Goal: Task Accomplishment & Management: Use online tool/utility

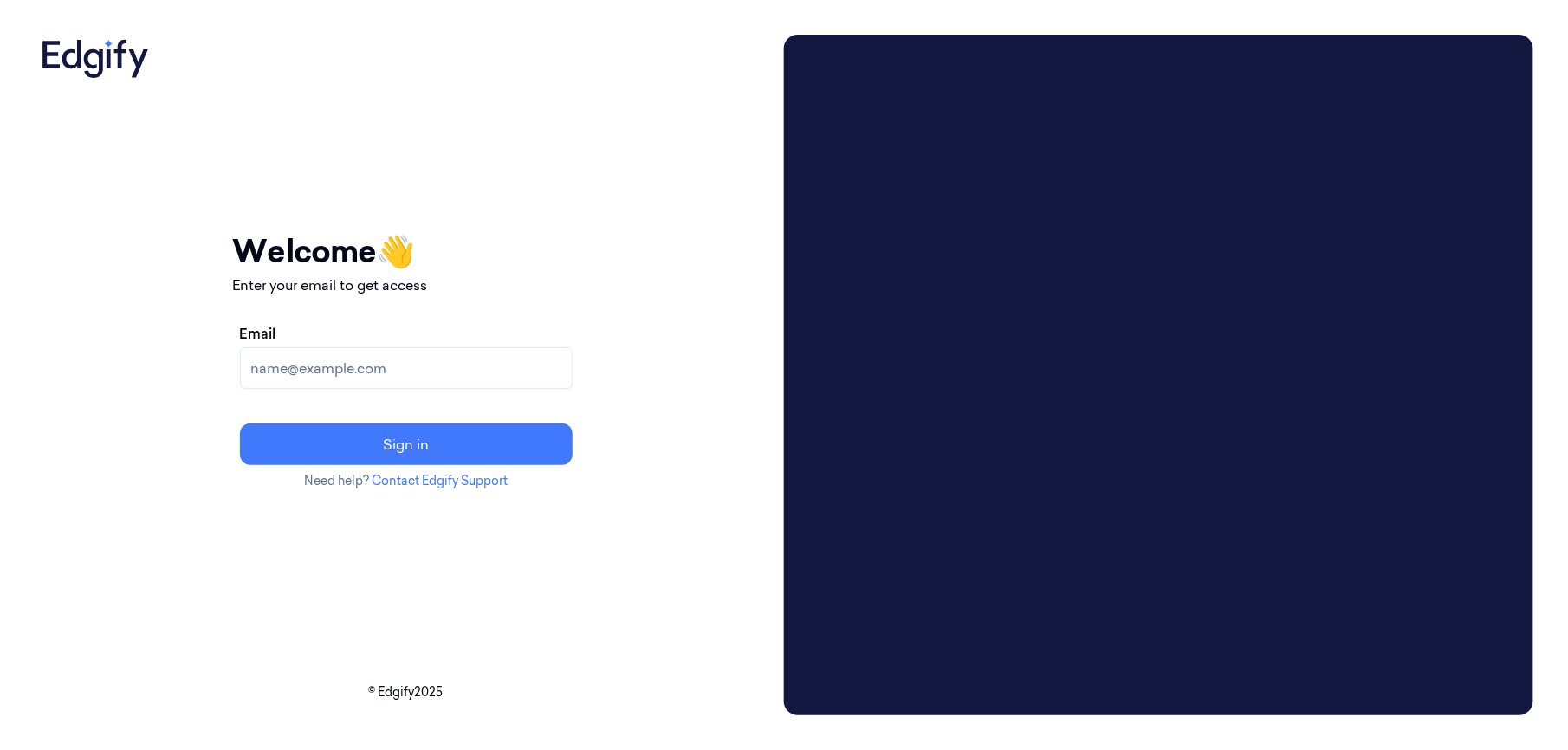
click at [395, 383] on input "Email" at bounding box center [406, 368] width 333 height 42
type input "gdavis@averyberkel.com"
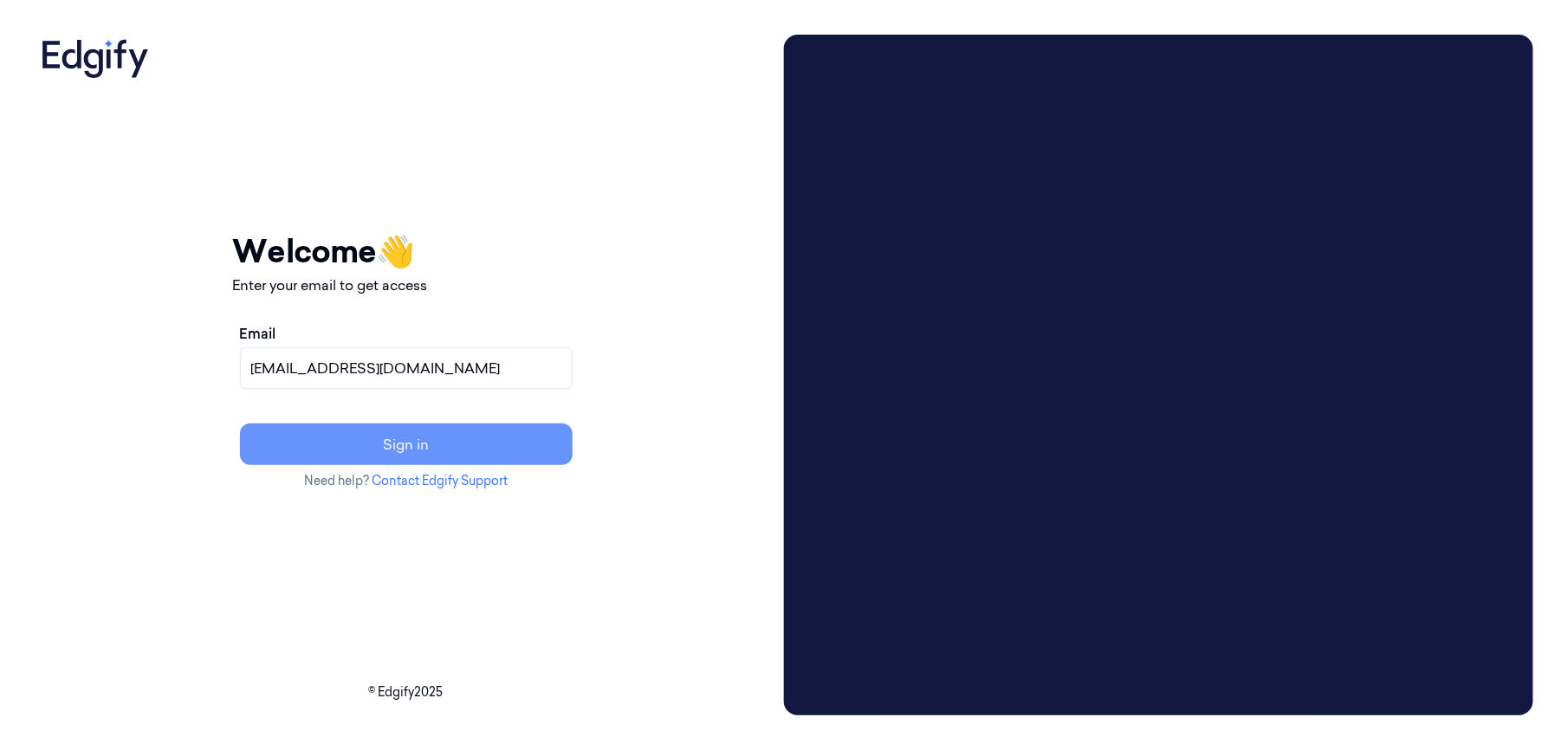
click at [403, 440] on button "Sign in" at bounding box center [406, 444] width 333 height 42
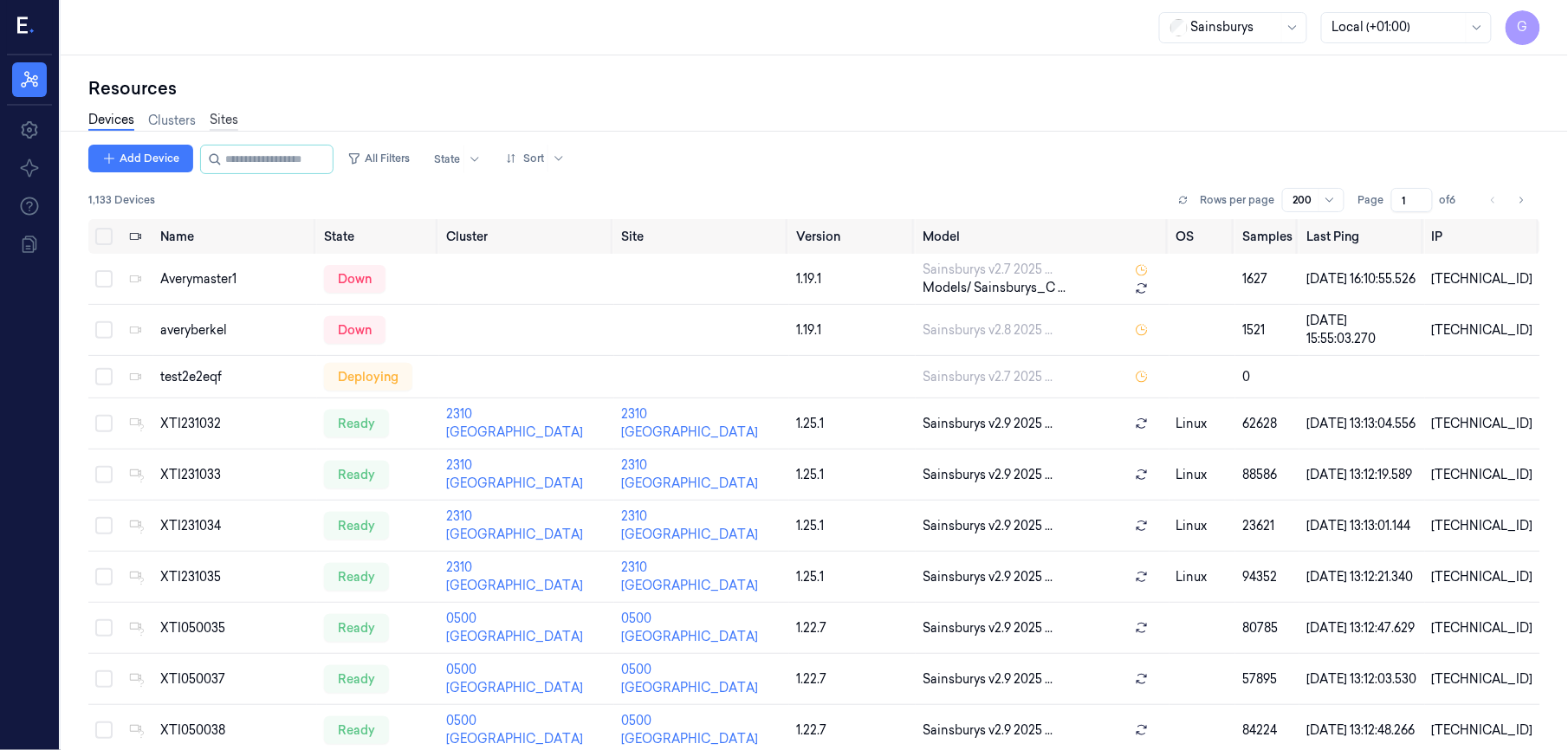
click at [223, 116] on link "Sites" at bounding box center [223, 121] width 28 height 19
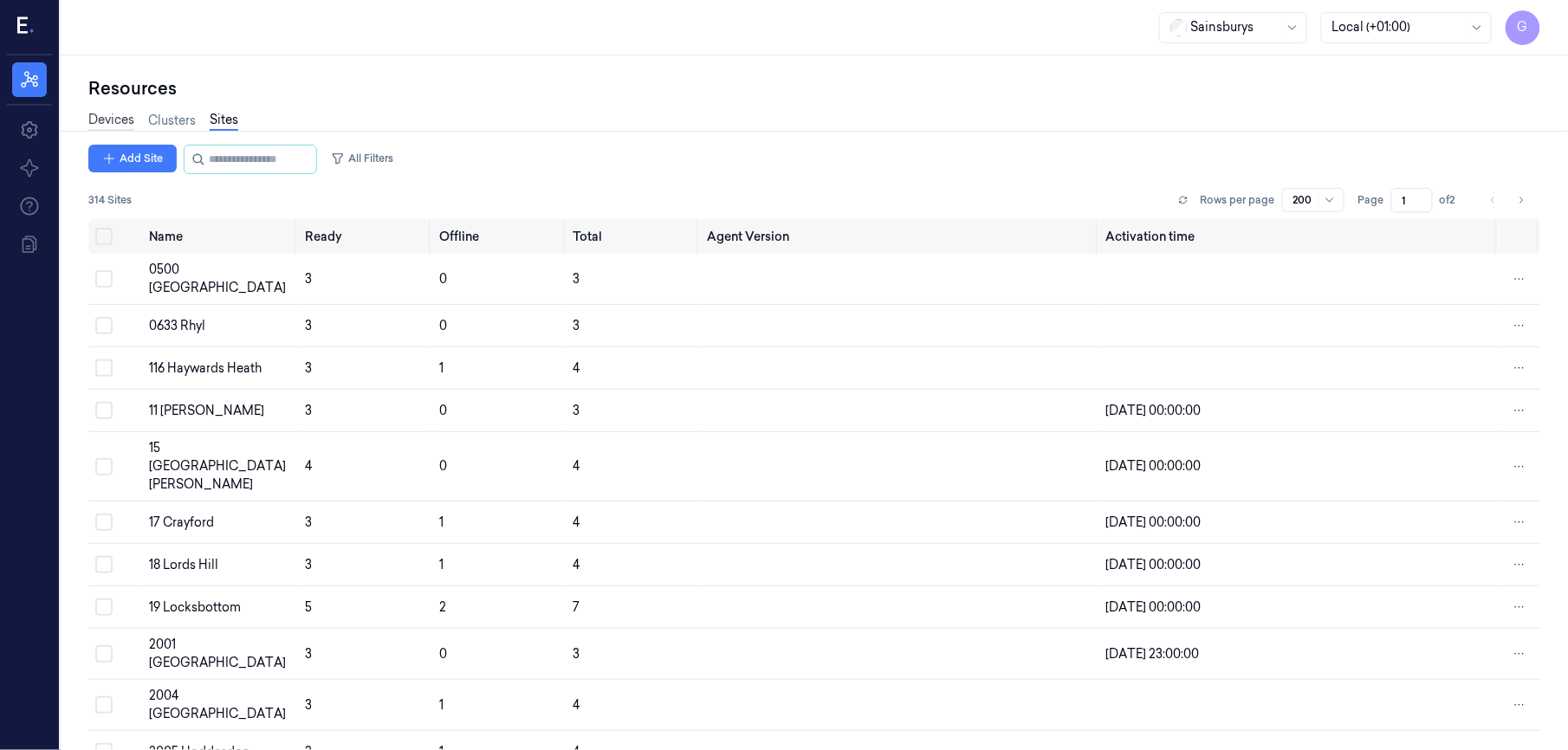
click at [101, 122] on link "Devices" at bounding box center [111, 121] width 46 height 19
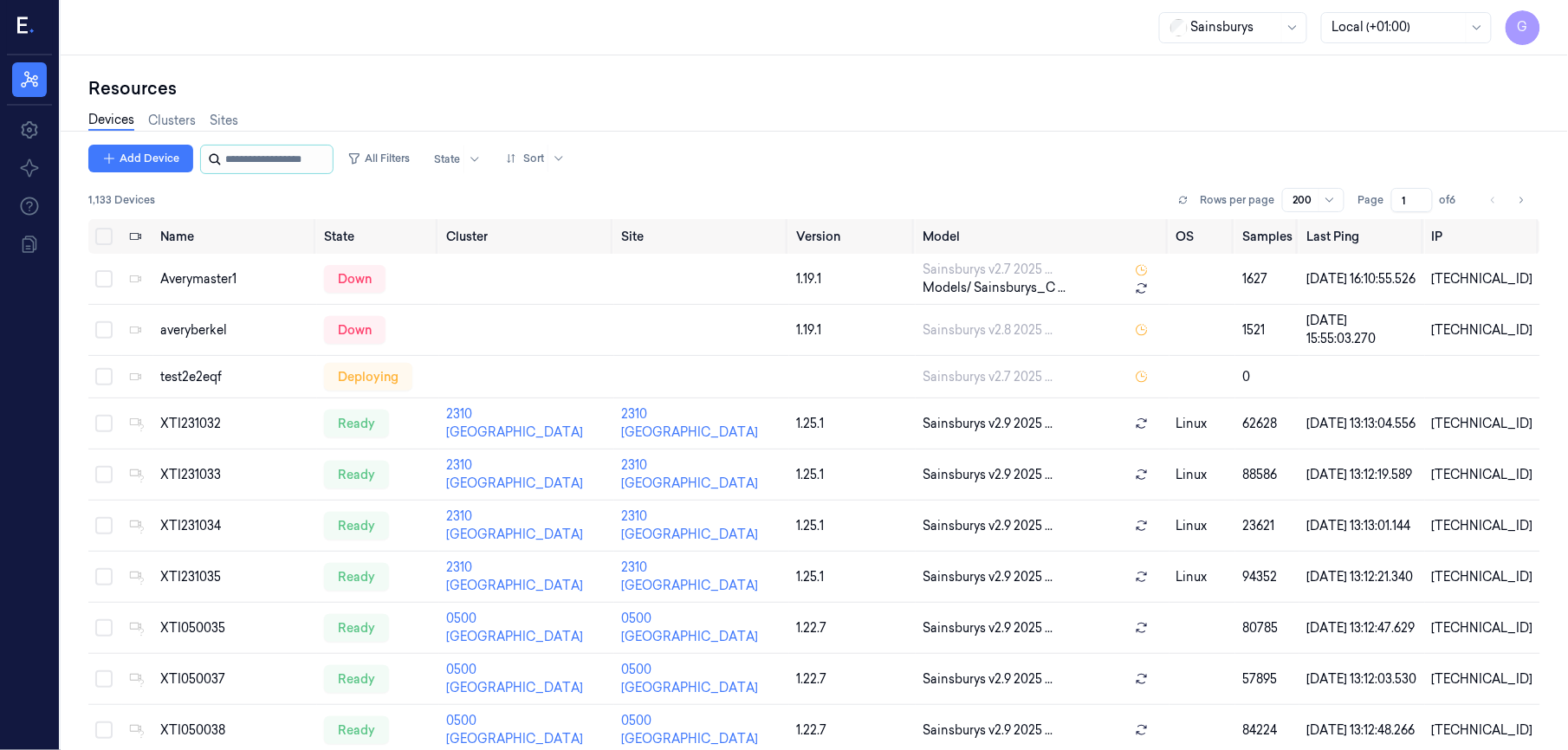
click at [257, 165] on input "string" at bounding box center [277, 159] width 104 height 27
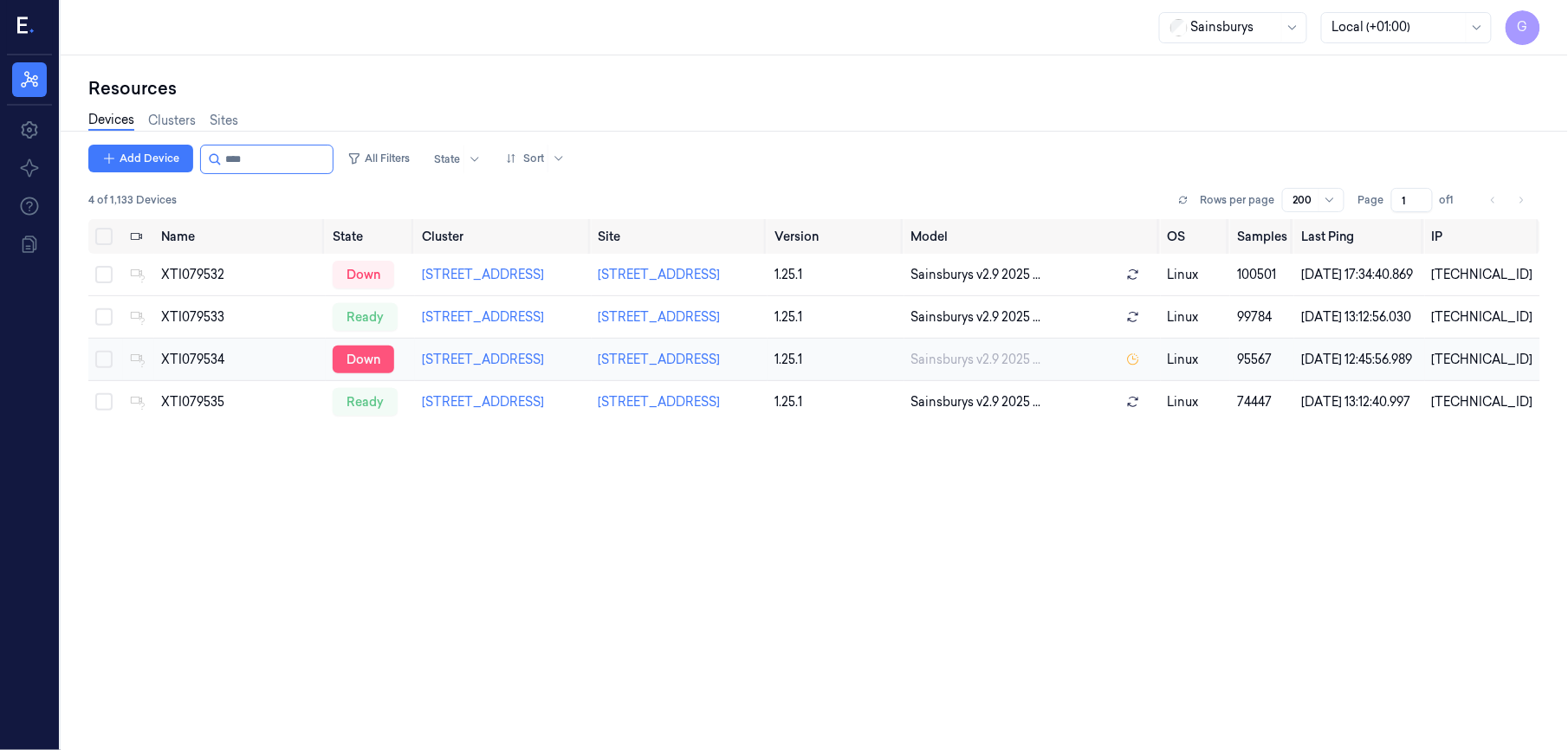
type input "****"
click at [368, 367] on div "down" at bounding box center [363, 359] width 61 height 27
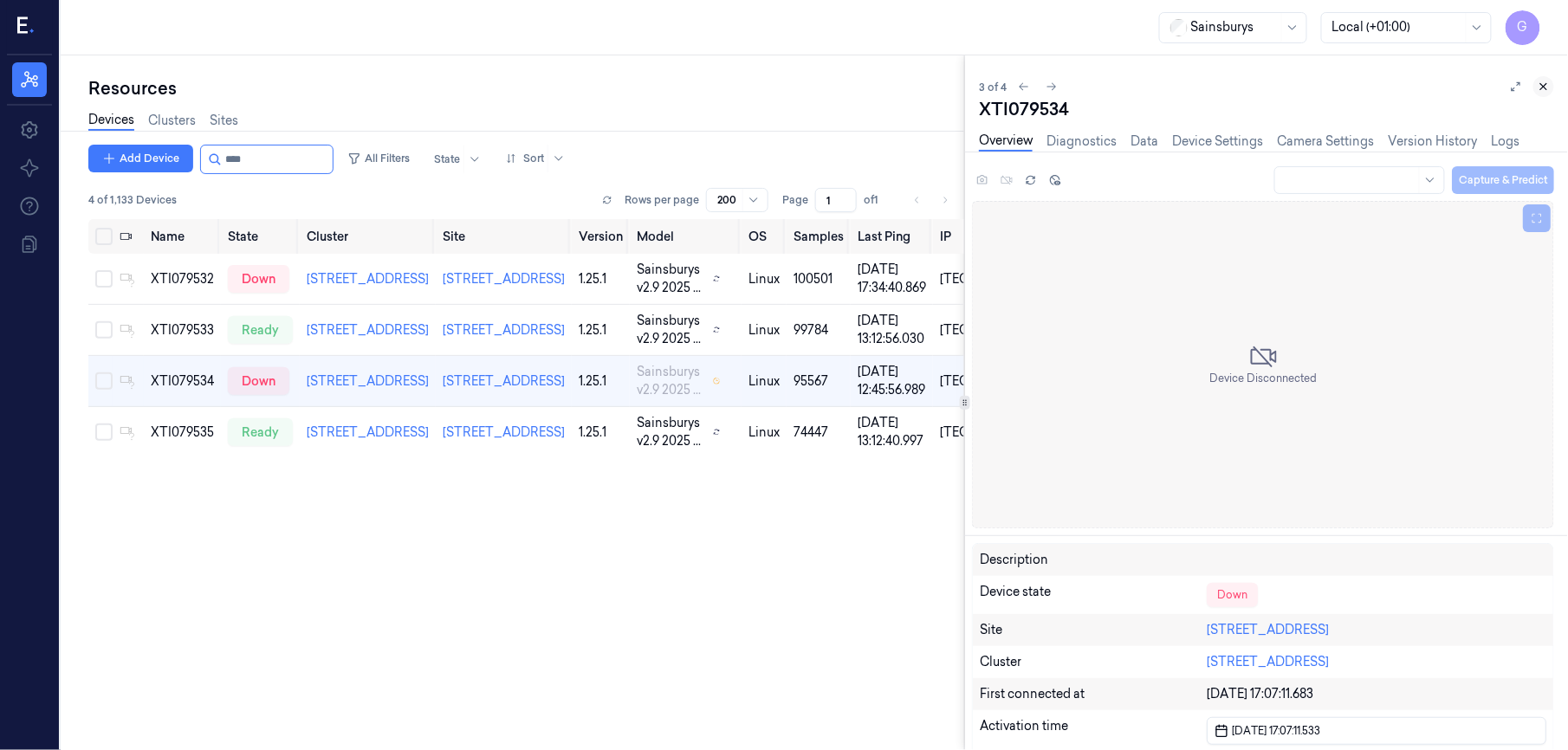
click at [1551, 82] on button at bounding box center [1544, 86] width 20 height 20
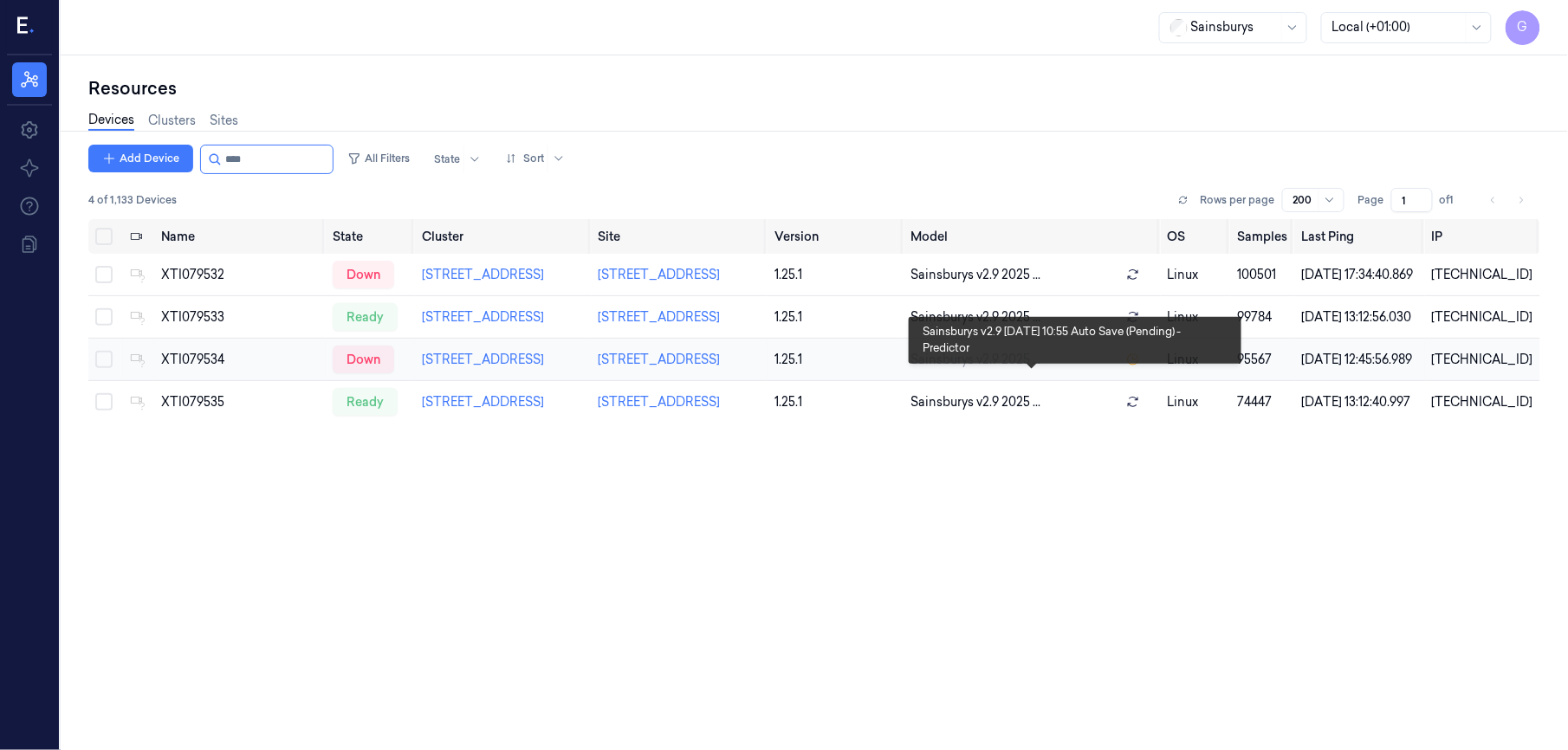
click at [926, 369] on span "Sainsburys v2.9 2025 ..." at bounding box center [976, 359] width 130 height 19
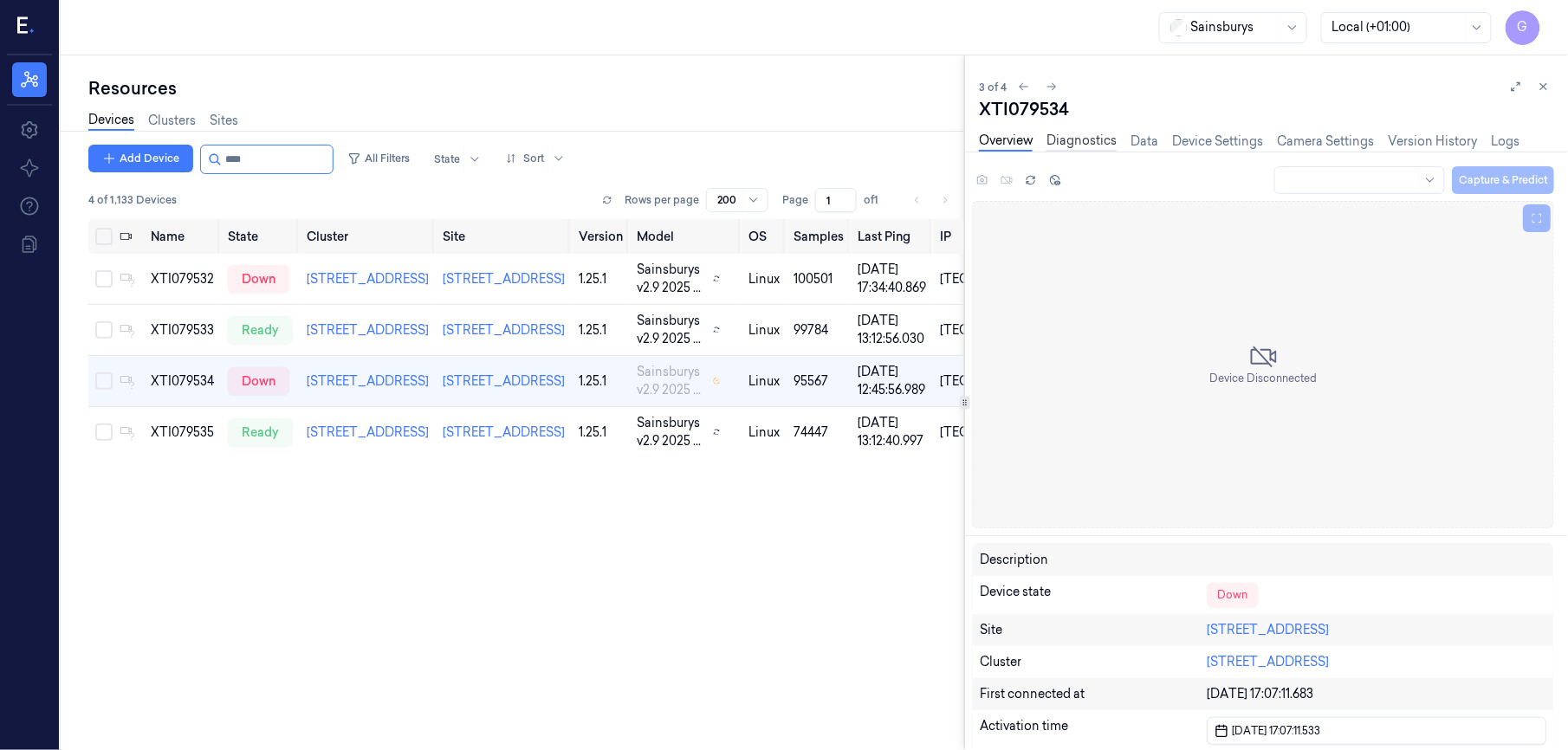
click at [1072, 139] on link "Diagnostics" at bounding box center [1082, 141] width 70 height 19
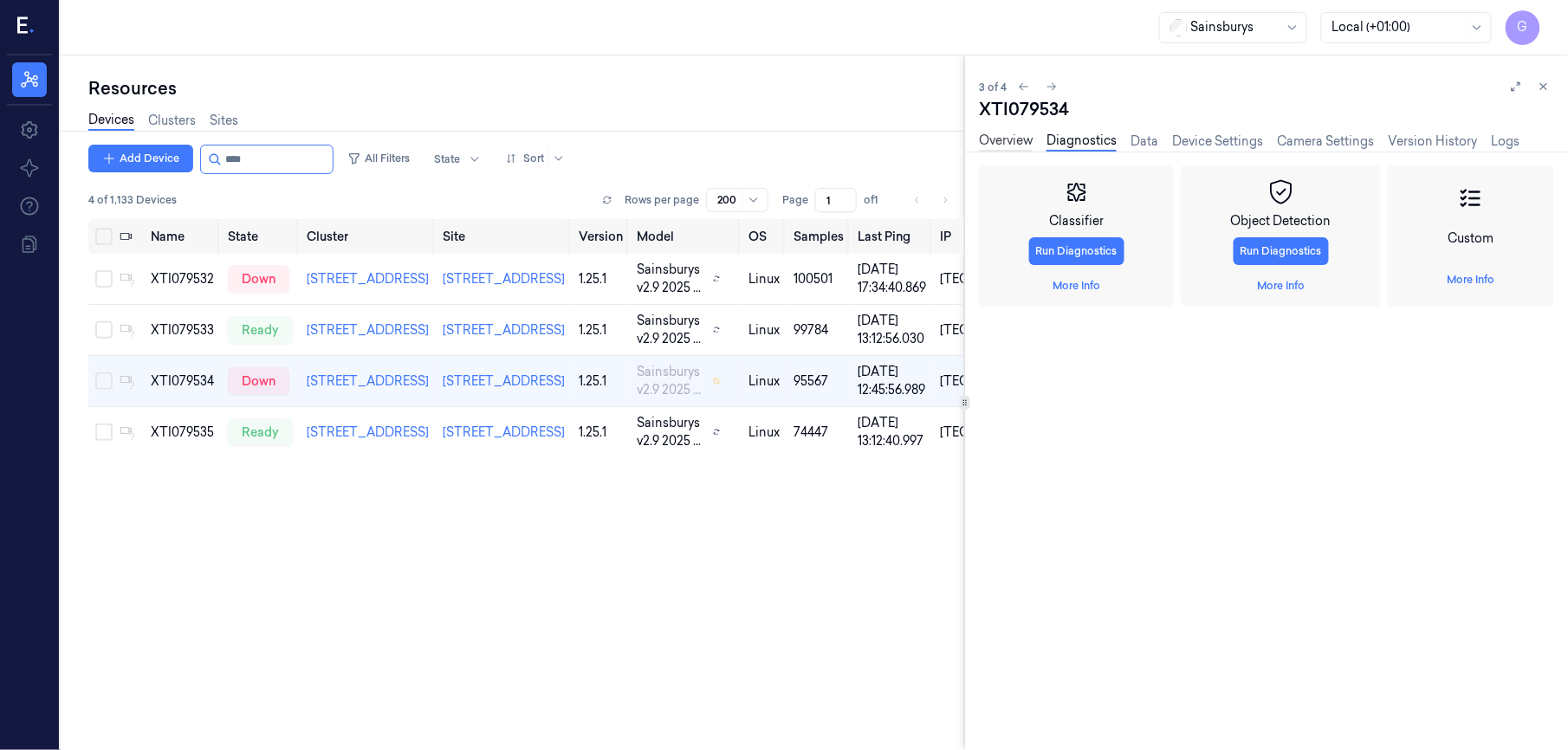
click at [1014, 139] on link "Overview" at bounding box center [1005, 141] width 54 height 19
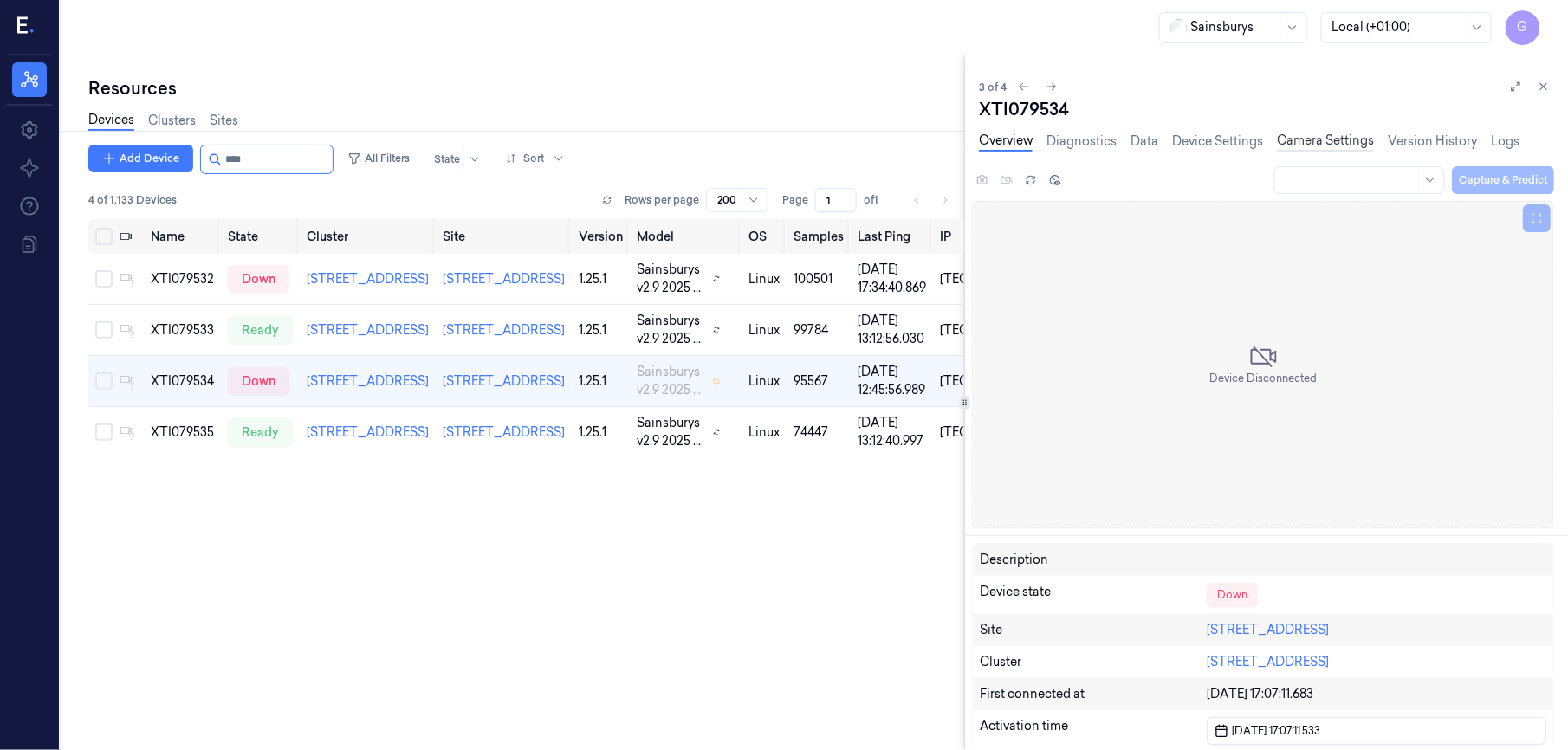
click at [1285, 143] on link "Camera Settings" at bounding box center [1325, 141] width 97 height 19
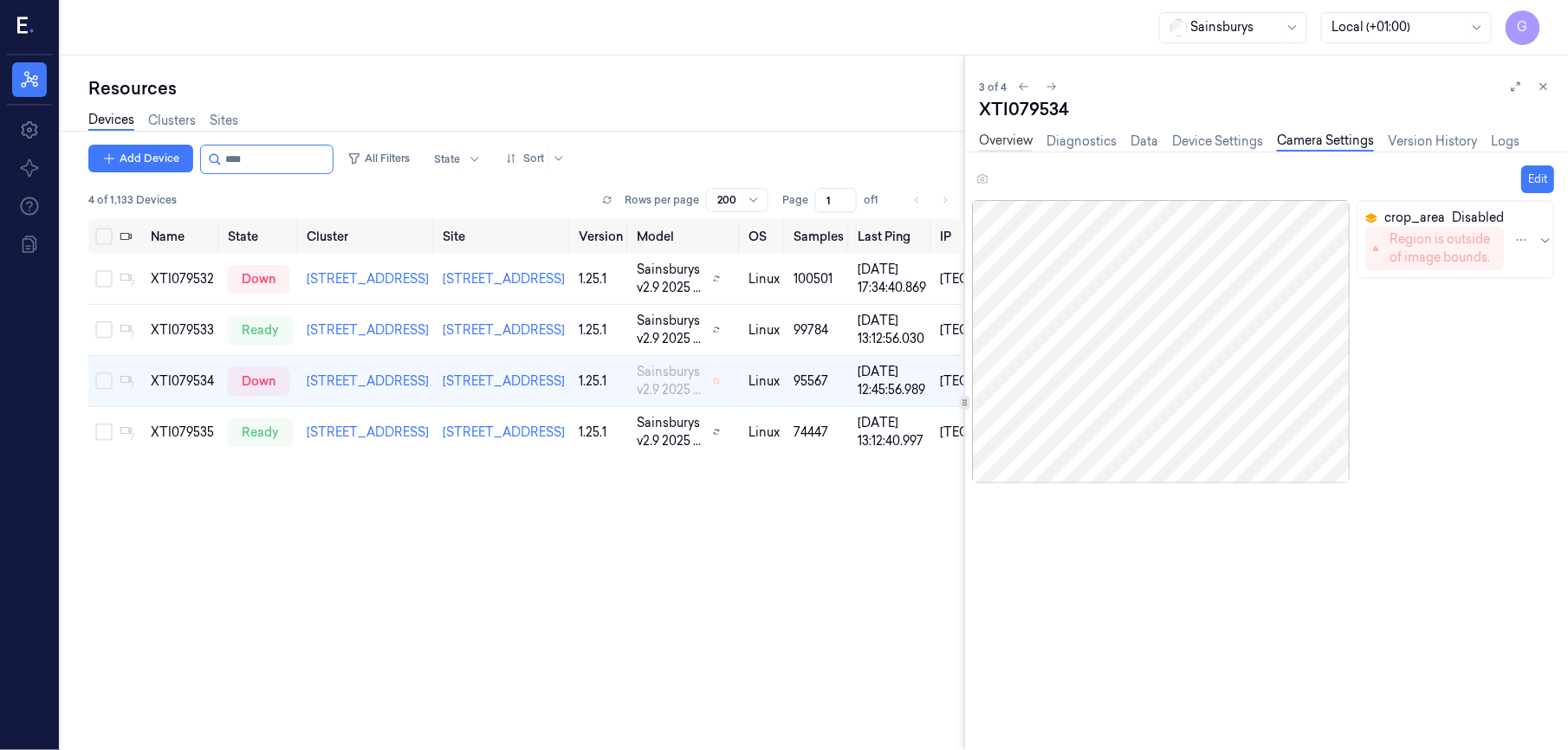
click at [1006, 139] on link "Overview" at bounding box center [1005, 141] width 54 height 19
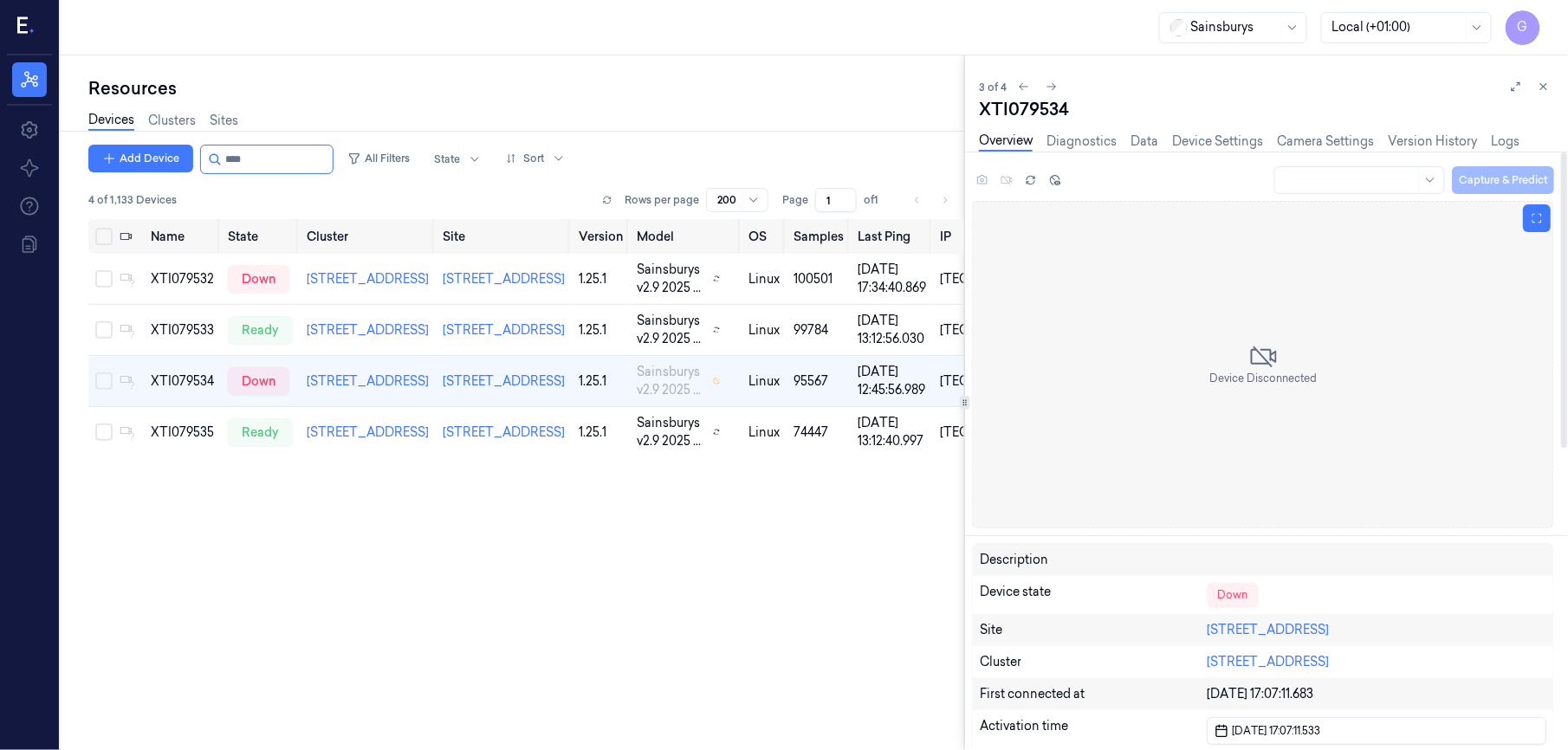
click at [1243, 404] on div "Device Disconnected" at bounding box center [1263, 364] width 582 height 327
click at [1260, 688] on div "[DATE] 17:07:11.683" at bounding box center [1376, 694] width 340 height 19
click at [738, 631] on div "Name State Cluster Site Version Model OS Samples Last Ping IP XTI079532 down 79…" at bounding box center [526, 522] width 876 height 607
click at [721, 147] on div "Add Device All Filters State Sort" at bounding box center [526, 160] width 876 height 29
click at [1540, 84] on icon at bounding box center [1544, 87] width 12 height 12
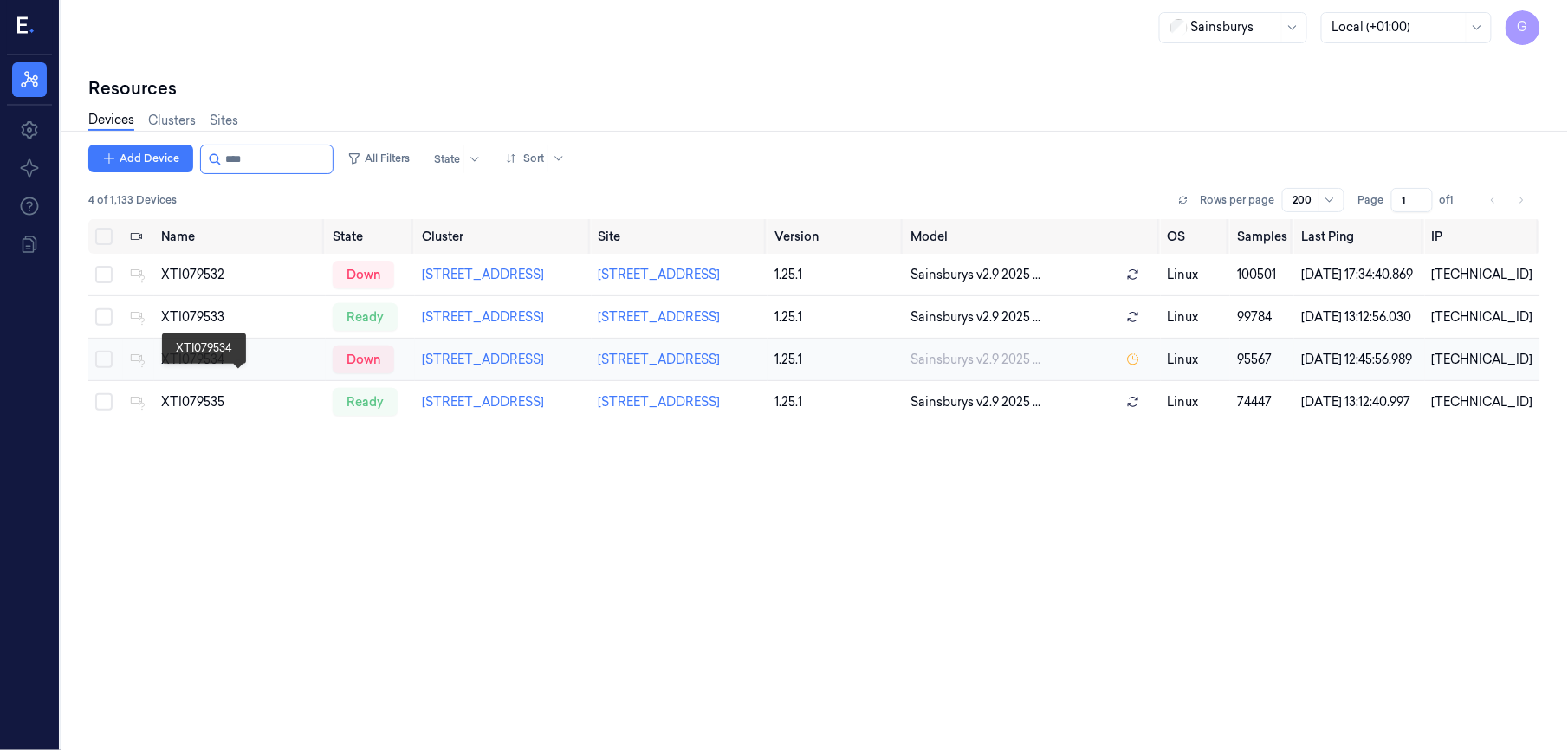
click at [174, 369] on div "XTI079534" at bounding box center [240, 359] width 158 height 19
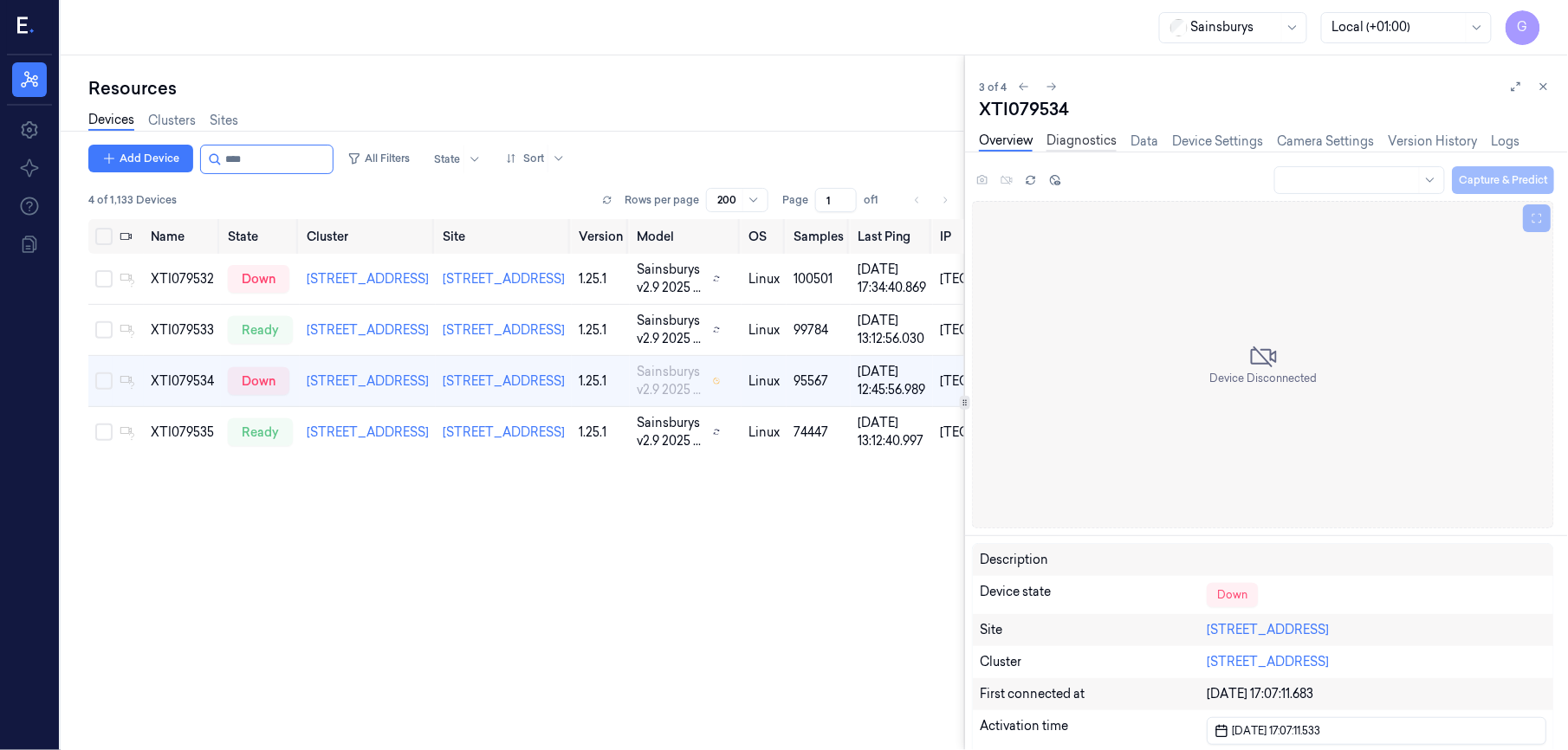
click at [1068, 149] on link "Diagnostics" at bounding box center [1082, 141] width 70 height 19
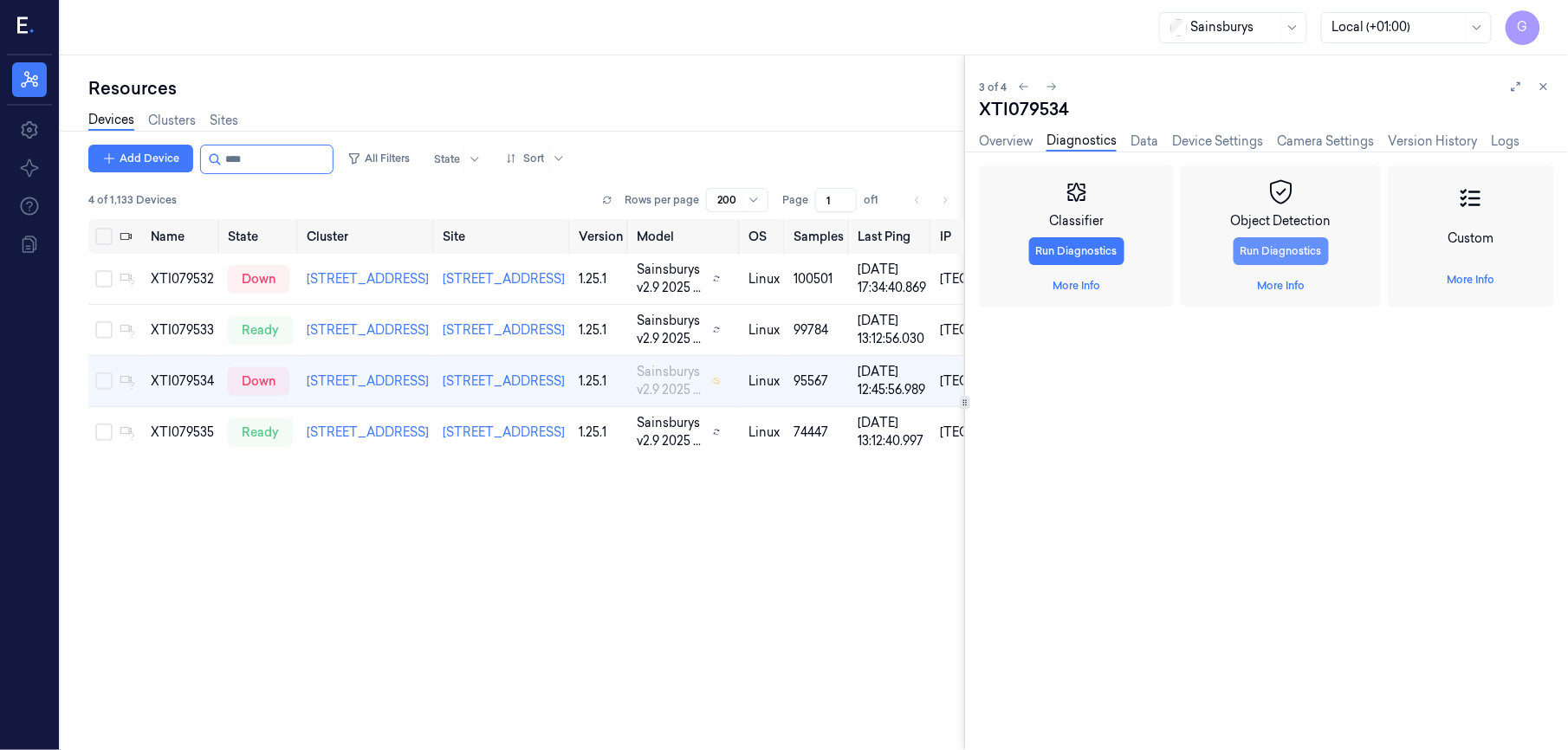
click at [1268, 238] on button "Run Diagnostics" at bounding box center [1282, 251] width 95 height 27
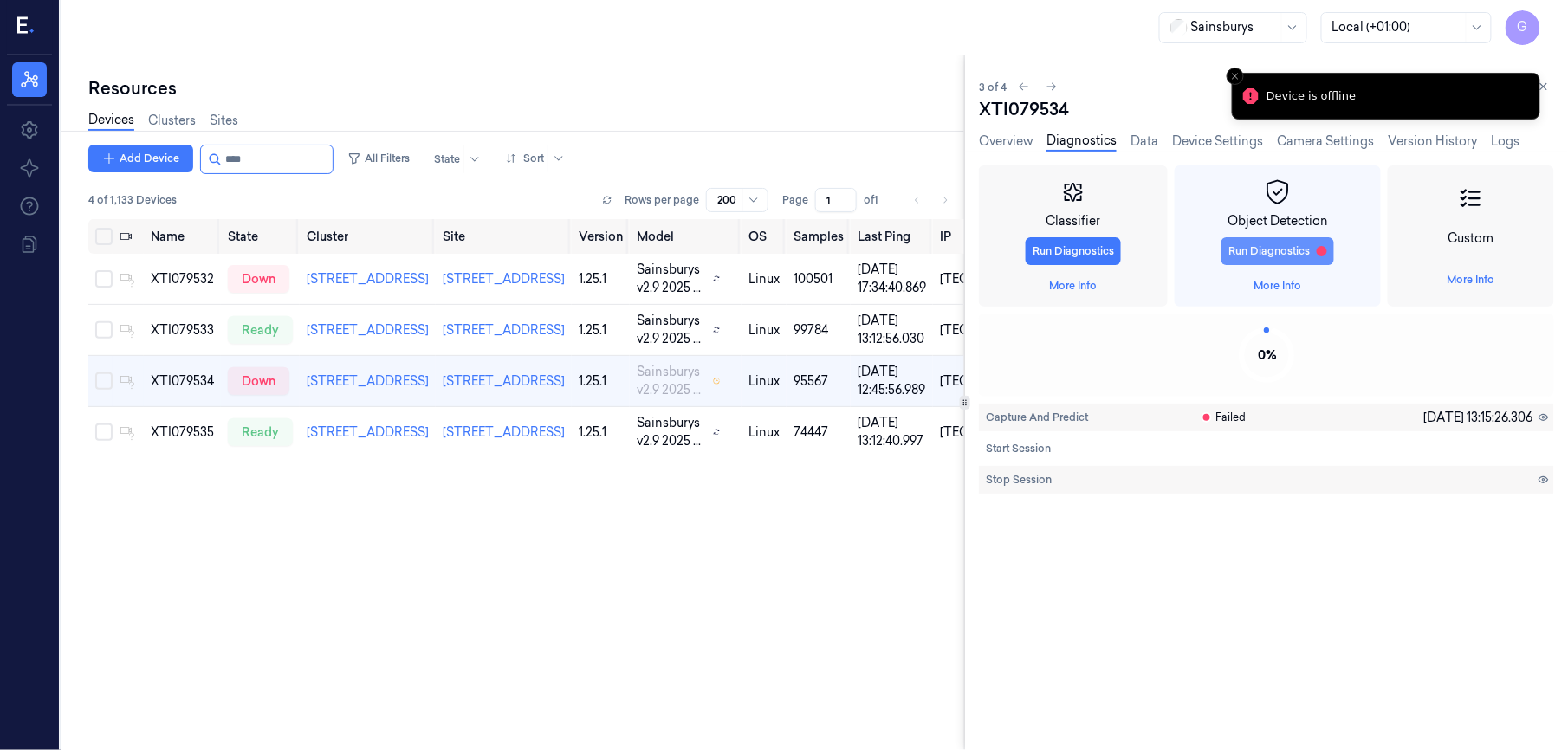
click at [1268, 238] on button "Run Diagnostics" at bounding box center [1278, 251] width 113 height 27
click at [687, 589] on div "Name State Cluster Site Version Model OS Samples Last Ping IP XTI079532 down 79…" at bounding box center [526, 522] width 876 height 607
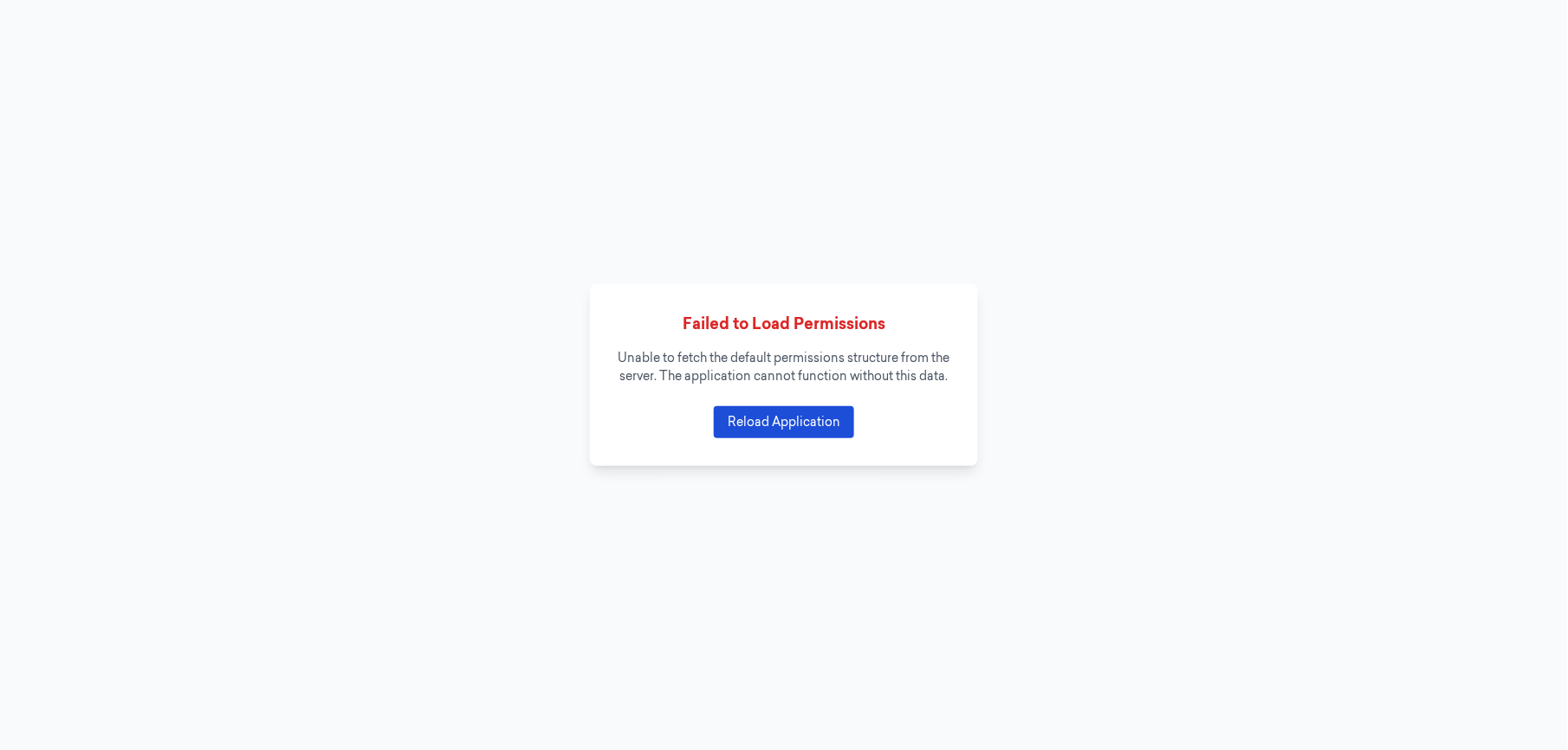
click at [756, 438] on button "Reload Application" at bounding box center [784, 422] width 140 height 32
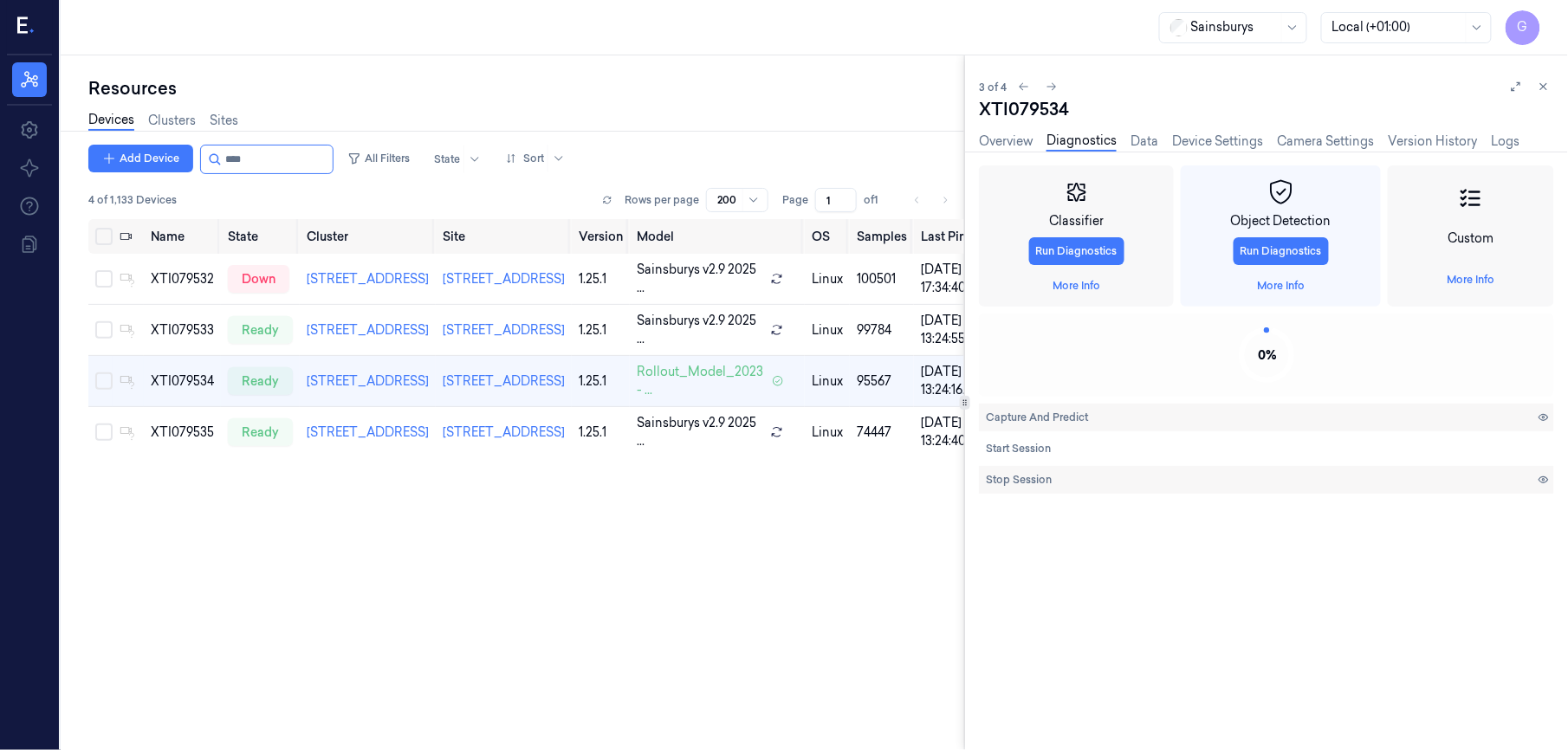
scroll to position [24, 0]
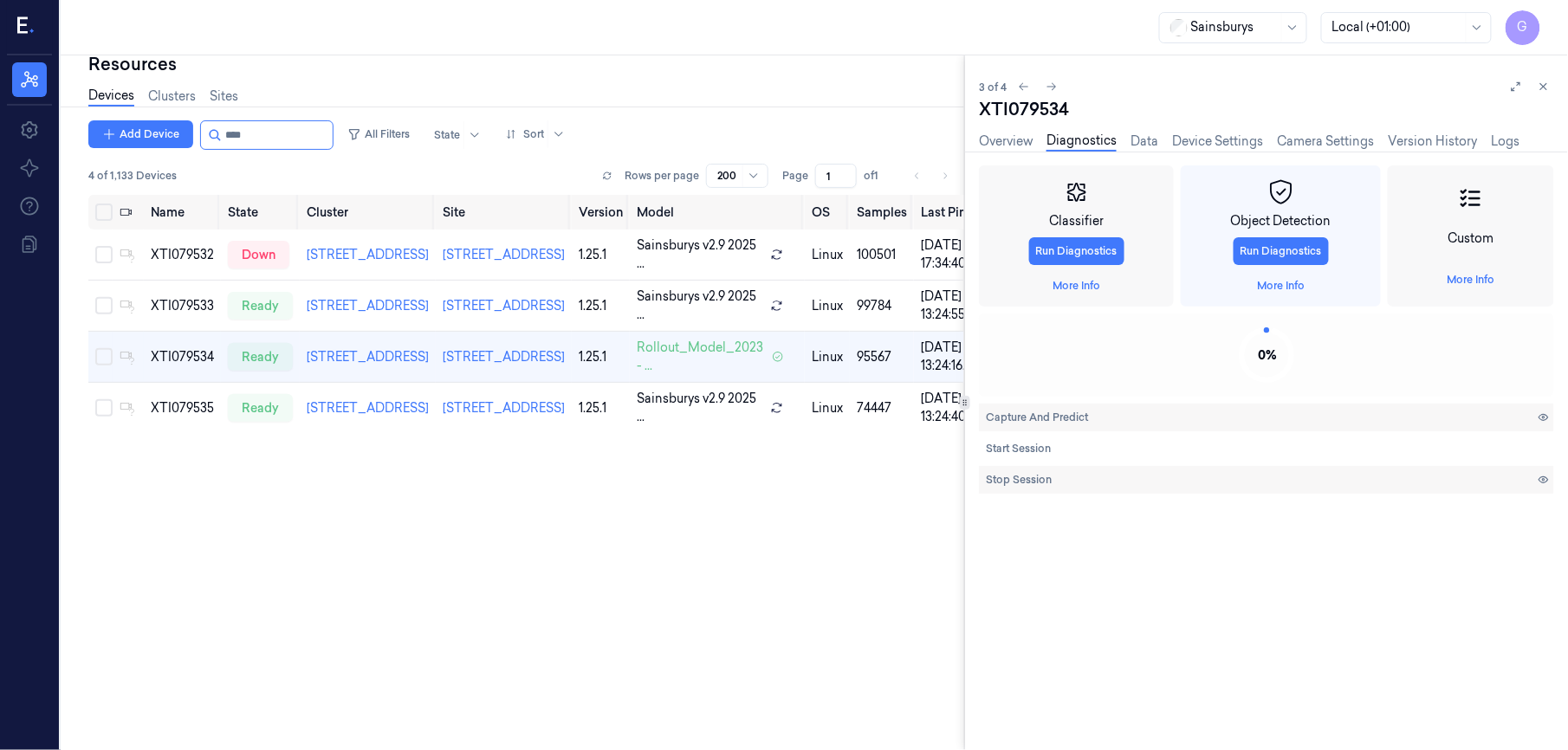
click at [677, 685] on div "Name State Cluster Site Version Model OS Samples Last Ping IP XTI079532 down 79…" at bounding box center [526, 498] width 876 height 607
click at [1546, 87] on icon at bounding box center [1544, 87] width 12 height 12
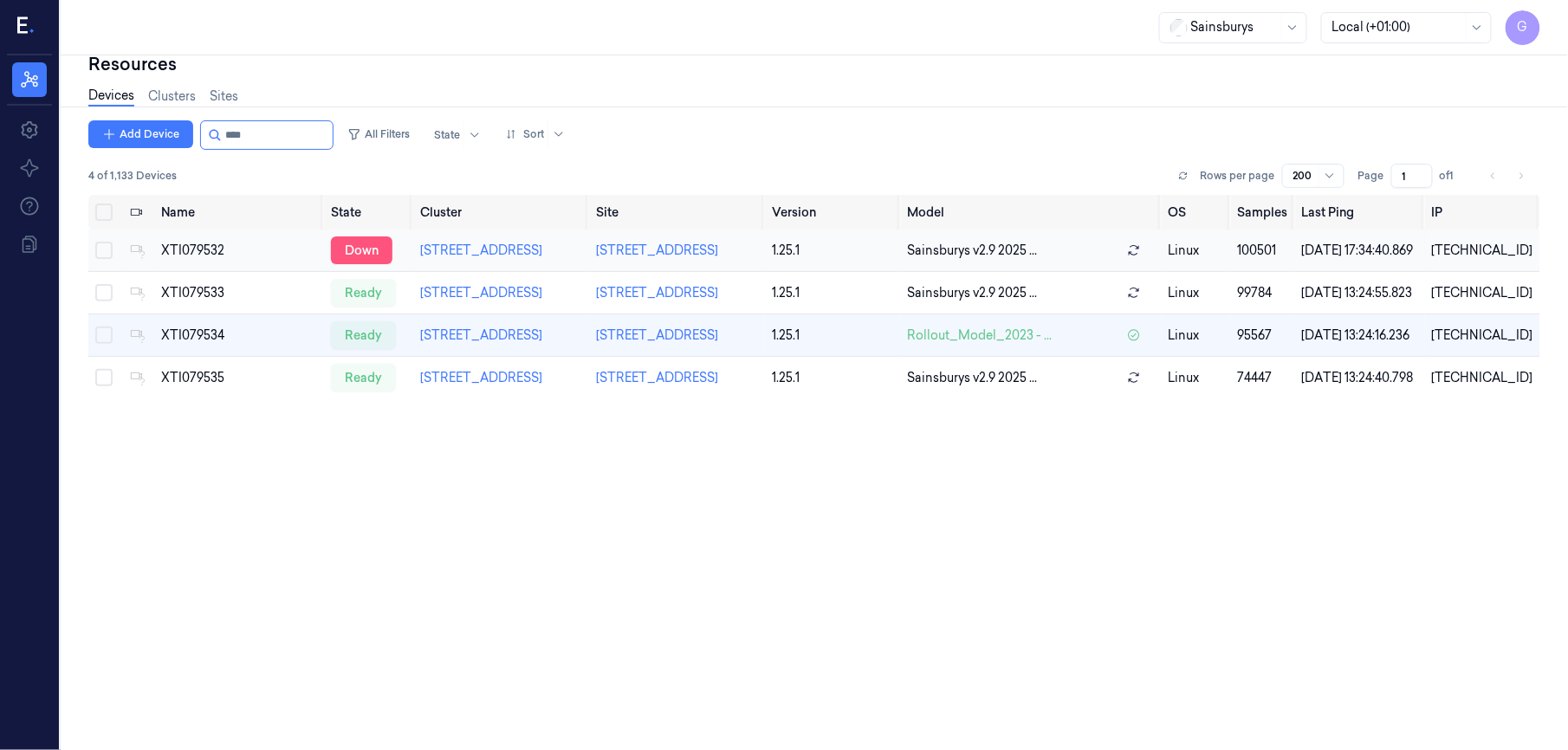
click at [369, 264] on div "down" at bounding box center [361, 250] width 61 height 27
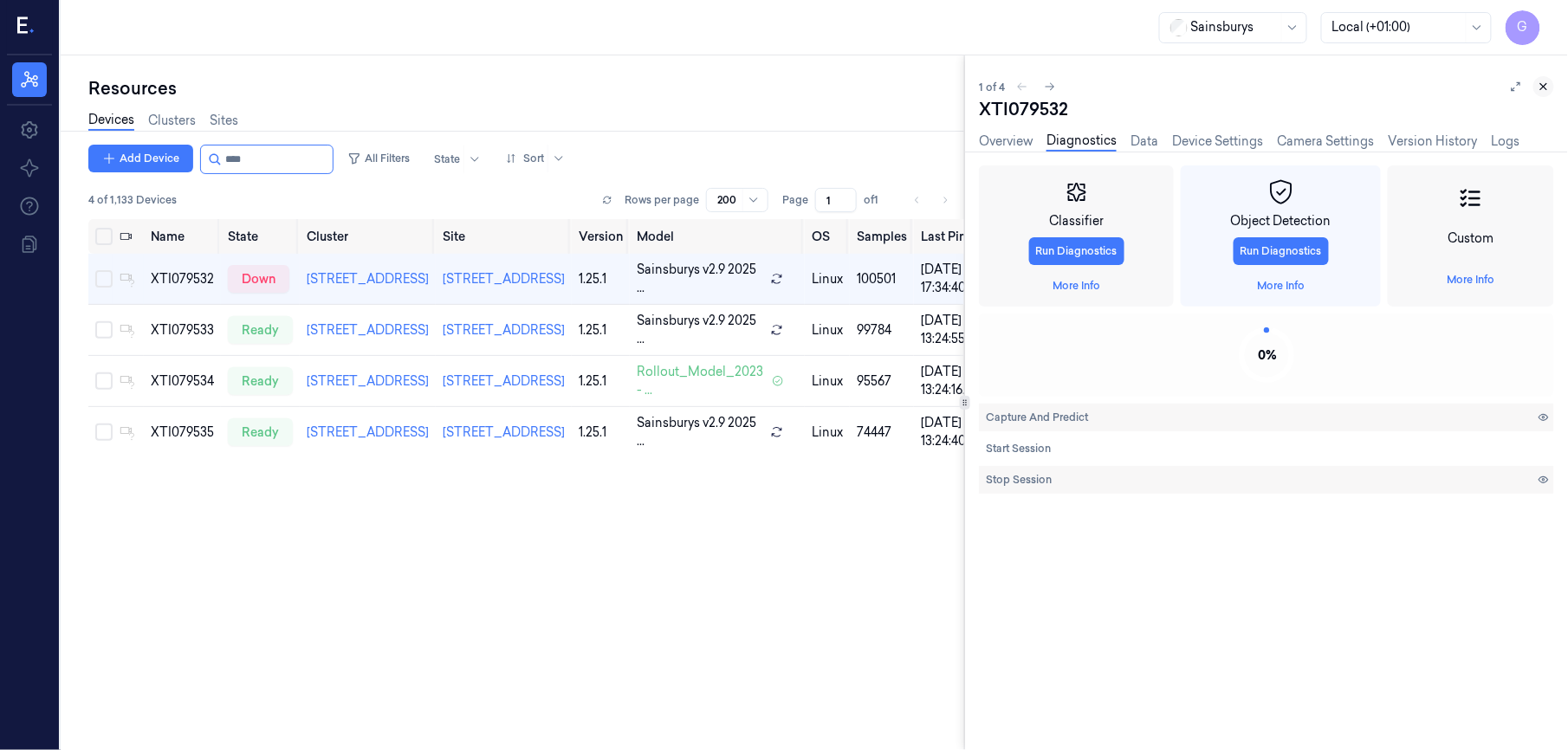
click at [1541, 94] on button at bounding box center [1544, 86] width 20 height 20
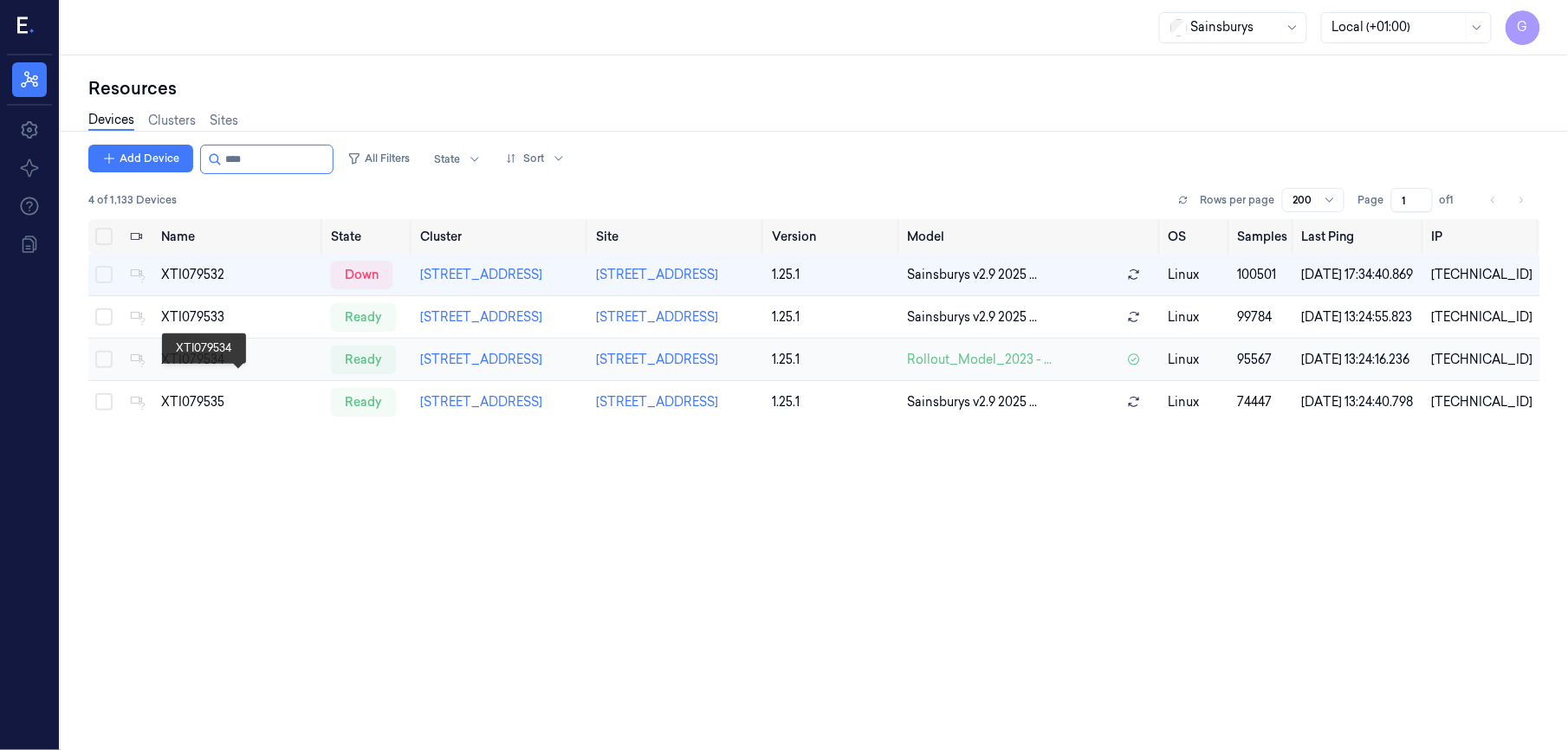
click at [180, 369] on div "XTI079534" at bounding box center [239, 359] width 156 height 19
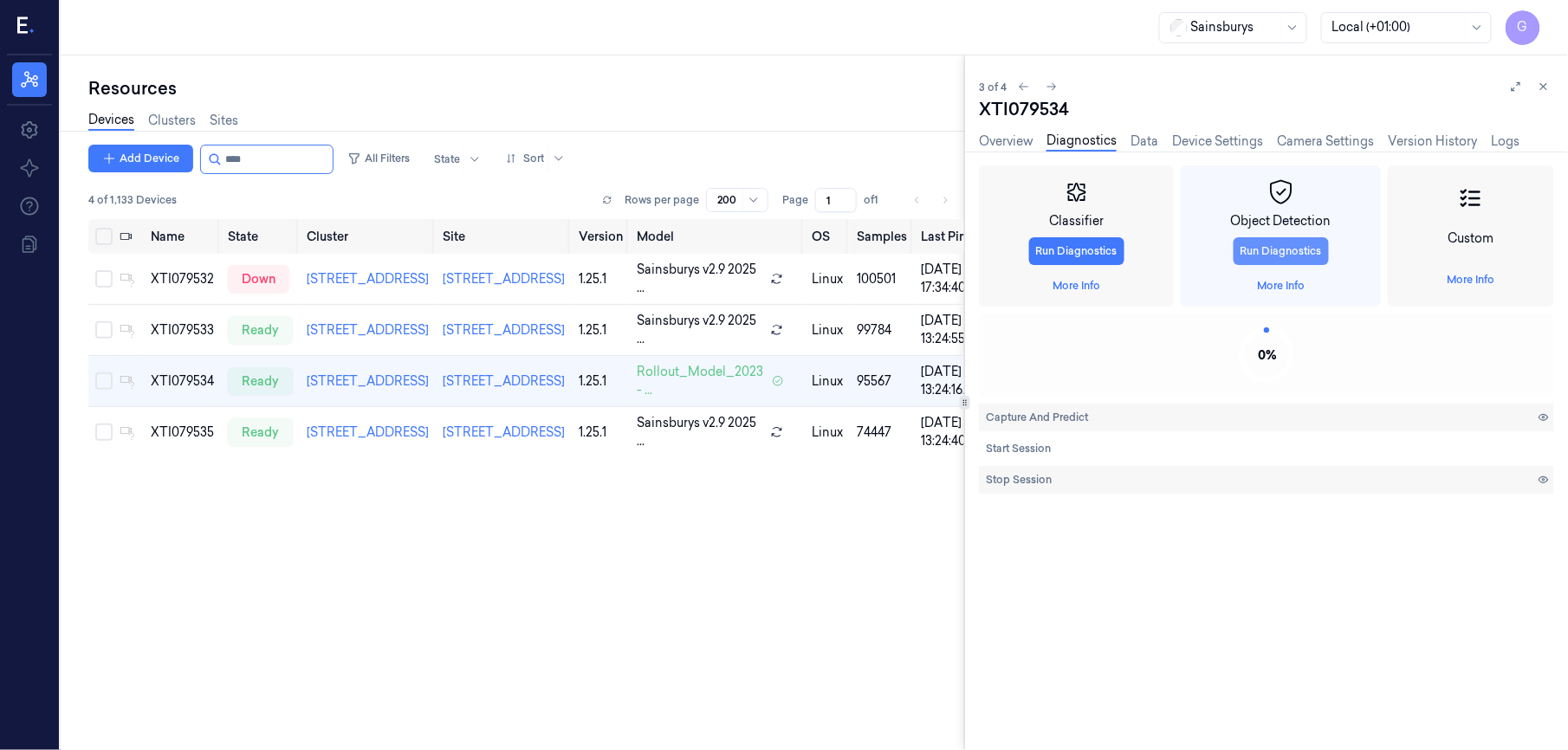
click at [1243, 247] on button "Run Diagnostics" at bounding box center [1282, 251] width 95 height 27
click at [1421, 142] on link "Version History" at bounding box center [1433, 141] width 90 height 19
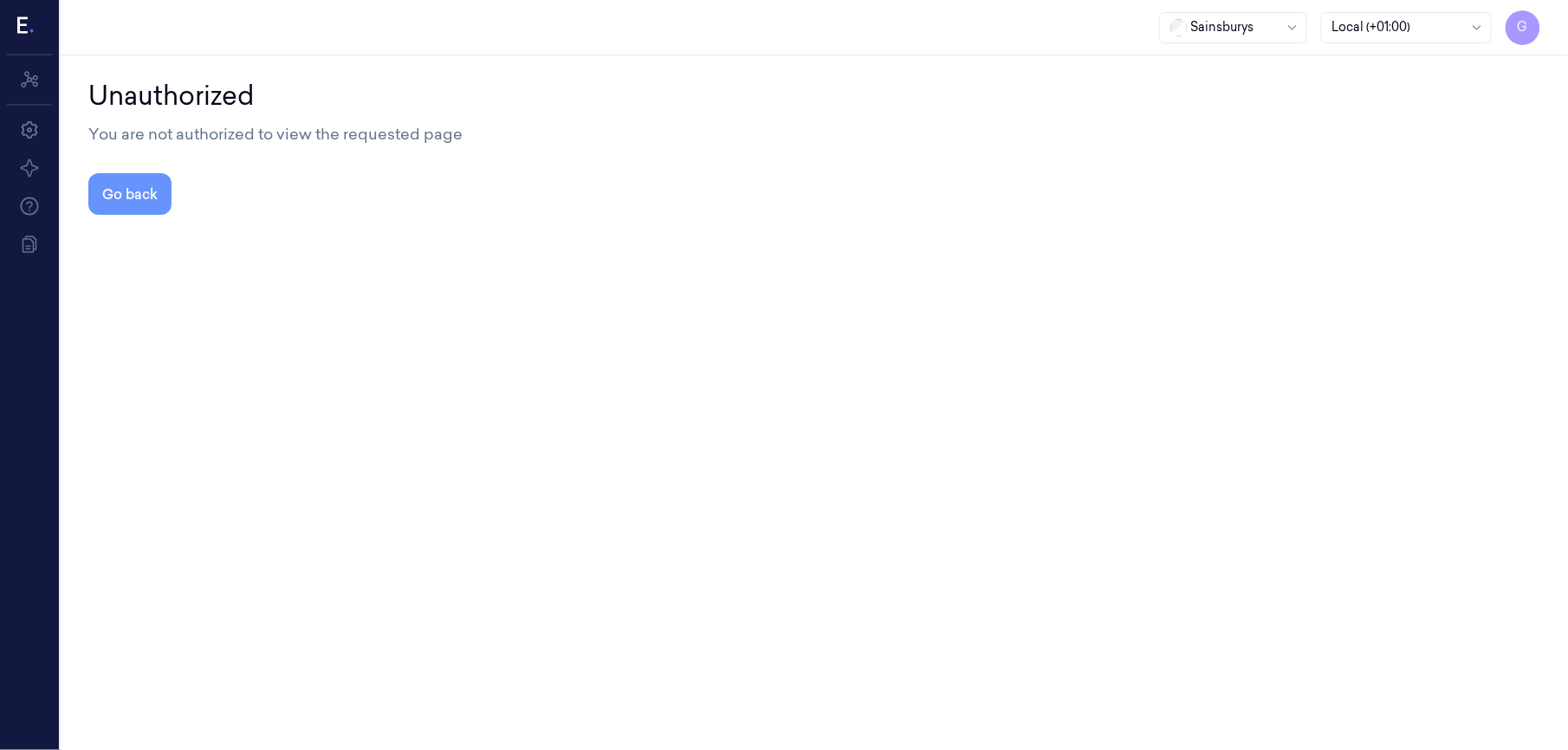
click at [131, 187] on button "Go back" at bounding box center [130, 194] width 83 height 42
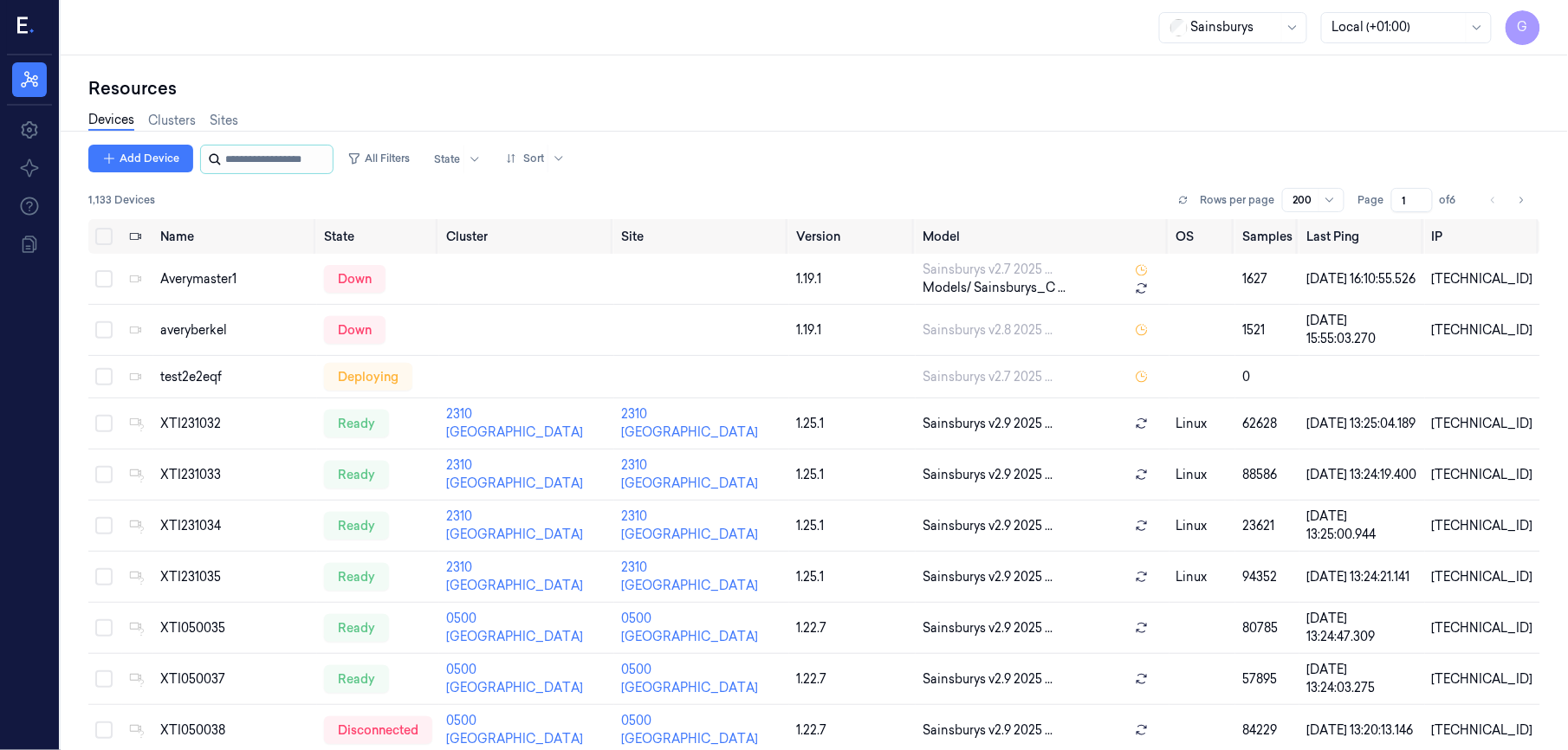
click at [241, 161] on input "string" at bounding box center [277, 159] width 104 height 27
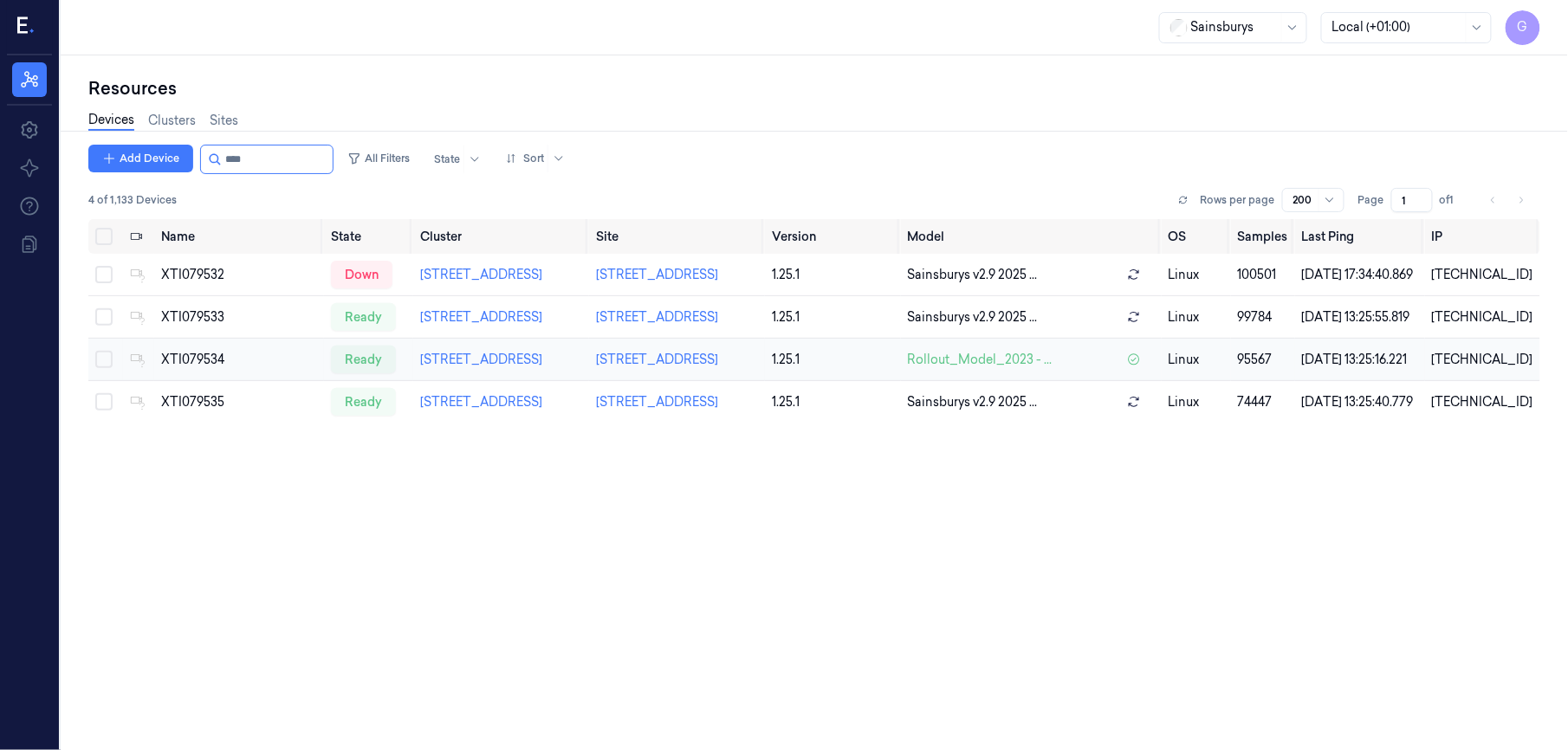
type input "****"
click at [101, 368] on button "Select row" at bounding box center [104, 359] width 18 height 18
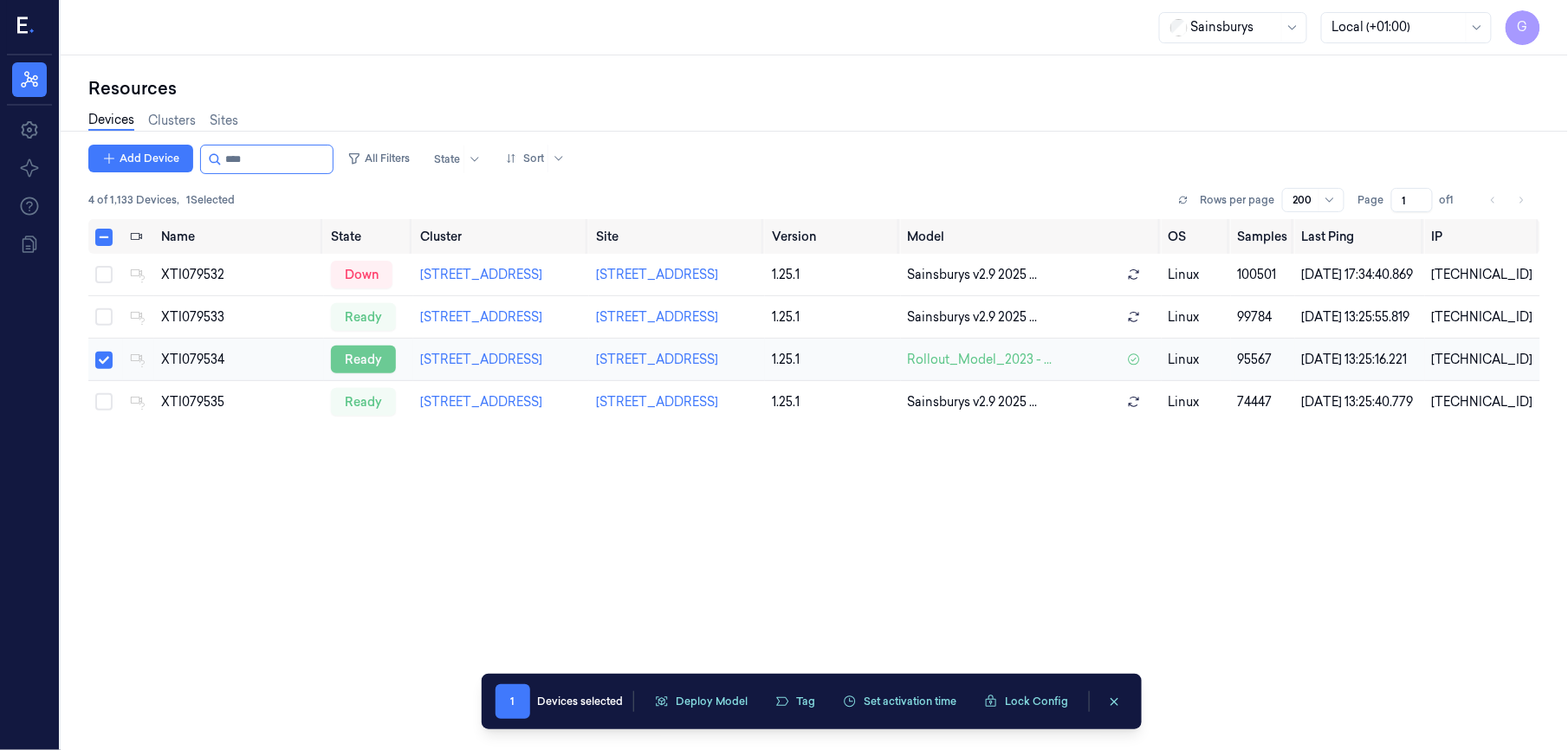
click at [374, 373] on div "ready" at bounding box center [363, 359] width 65 height 27
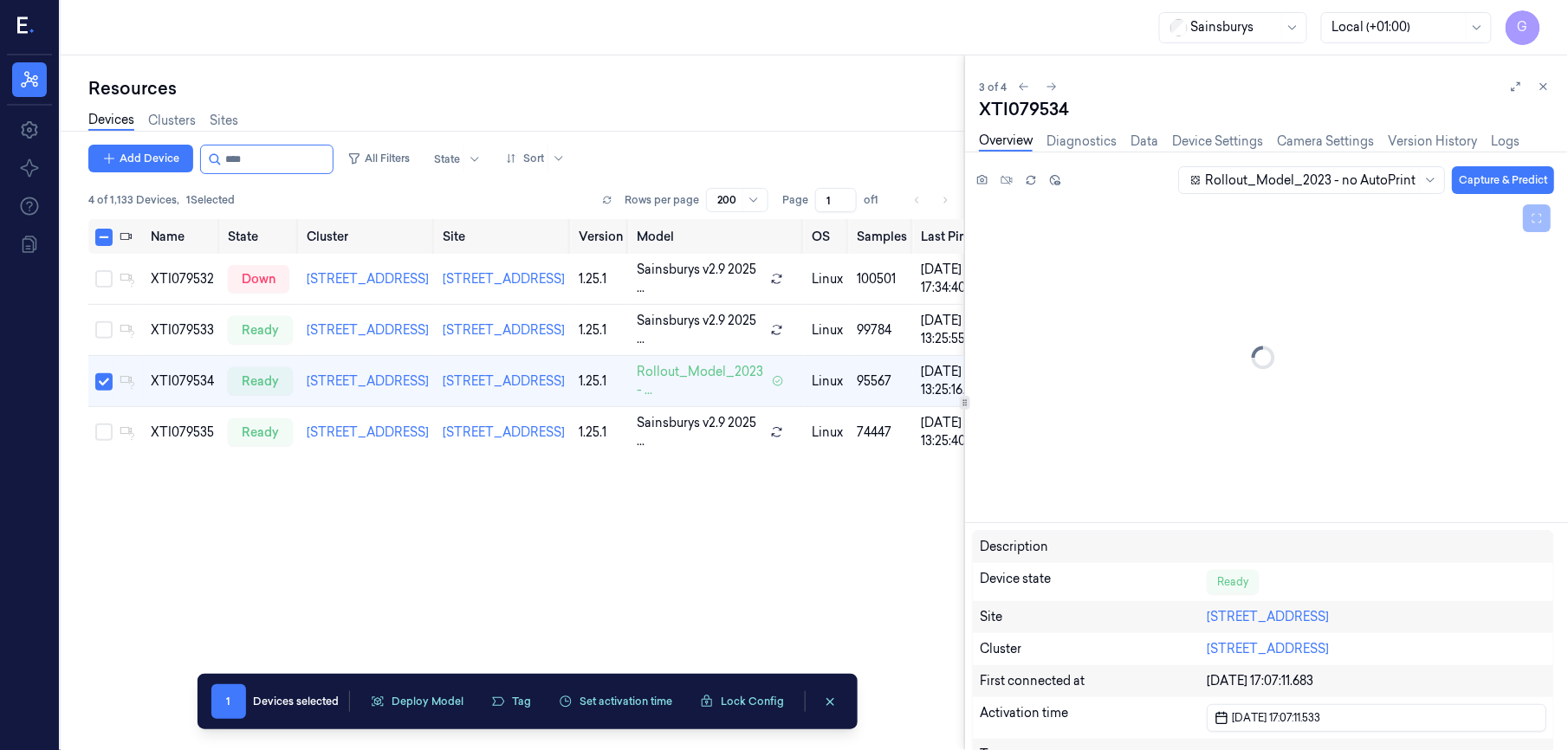
scroll to position [24, 0]
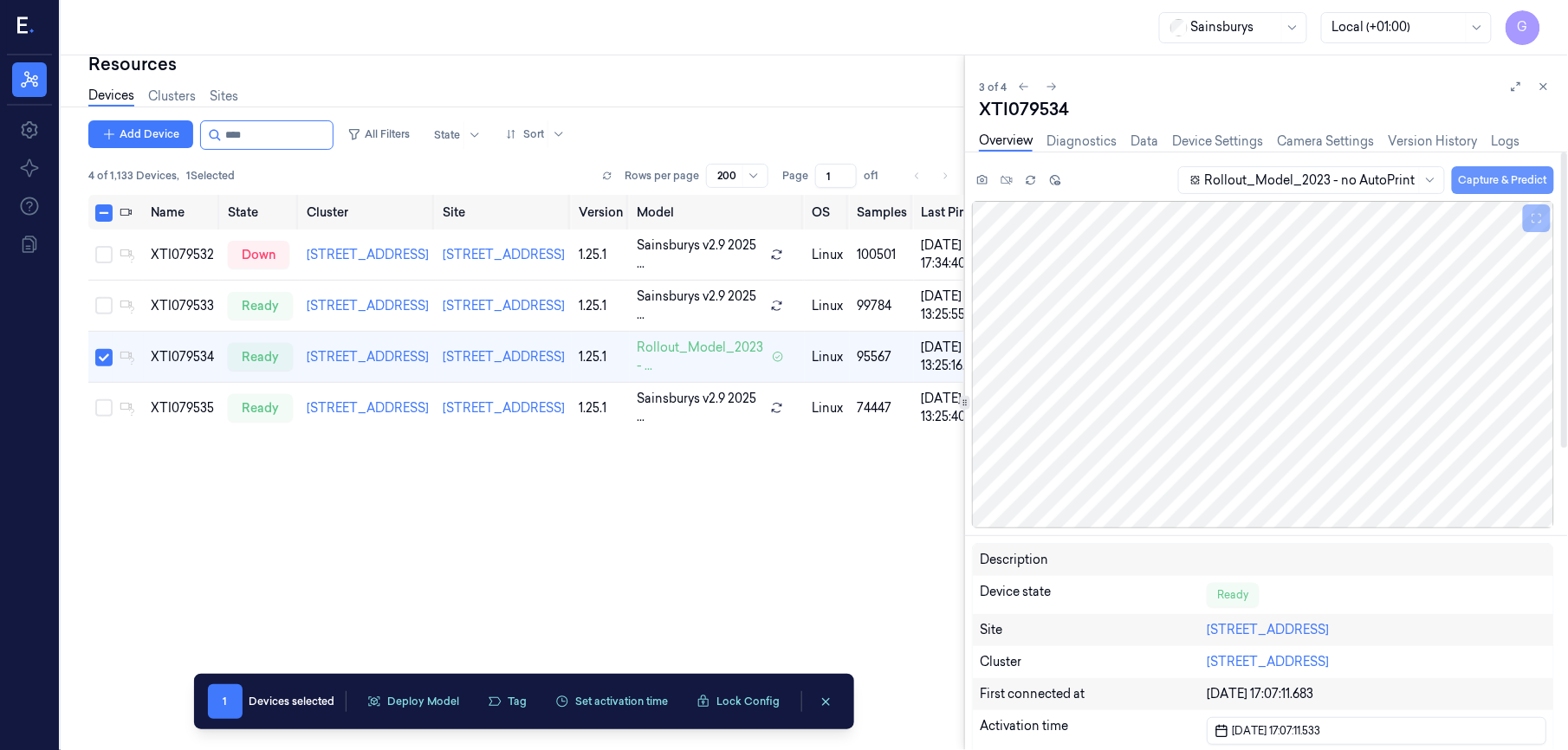
click at [1488, 187] on button "Capture & Predict" at bounding box center [1503, 180] width 102 height 27
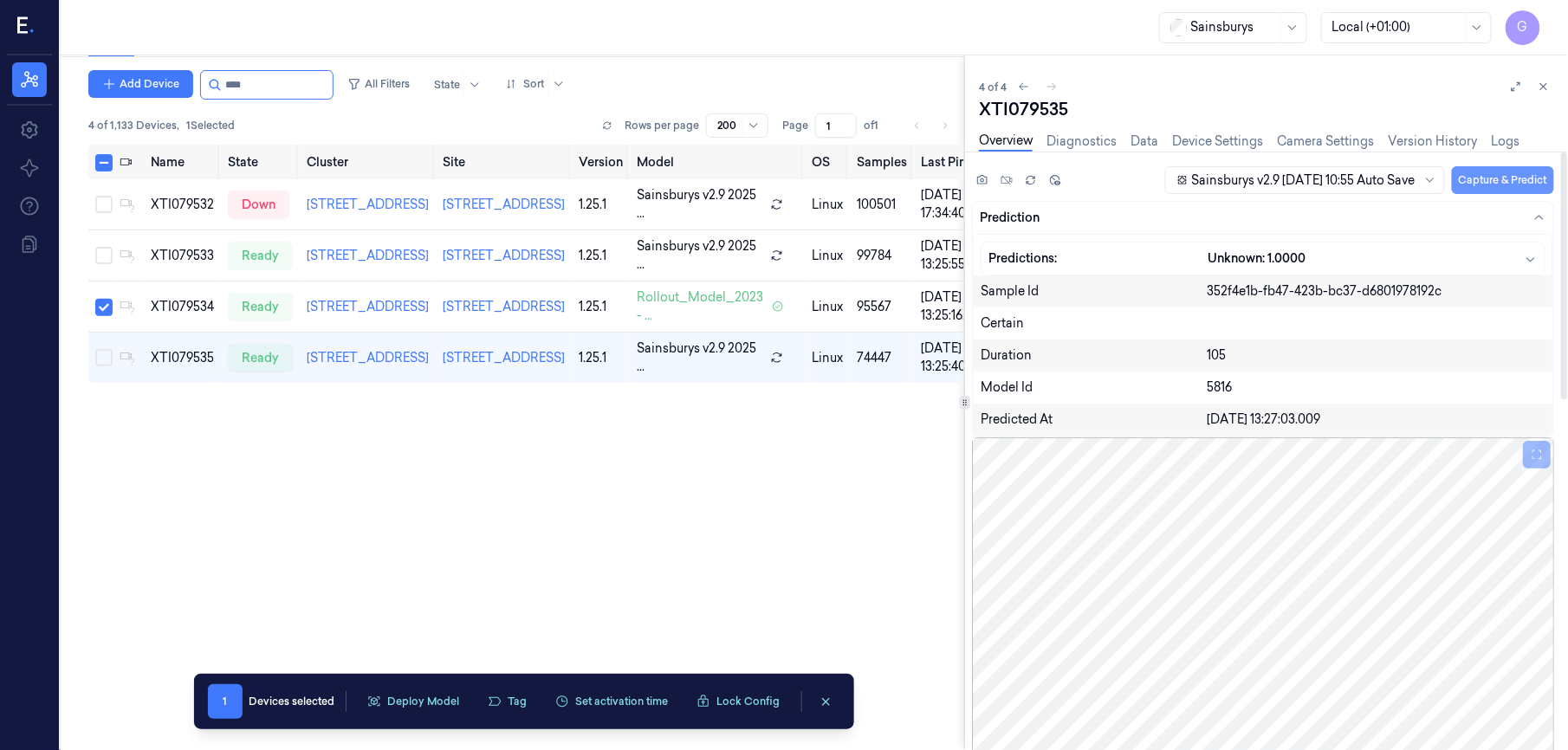
click at [1488, 168] on button "Capture & Predict" at bounding box center [1503, 180] width 102 height 27
click at [1491, 185] on button "Capture & Predict" at bounding box center [1503, 180] width 102 height 27
click at [1020, 91] on icon at bounding box center [1024, 87] width 12 height 12
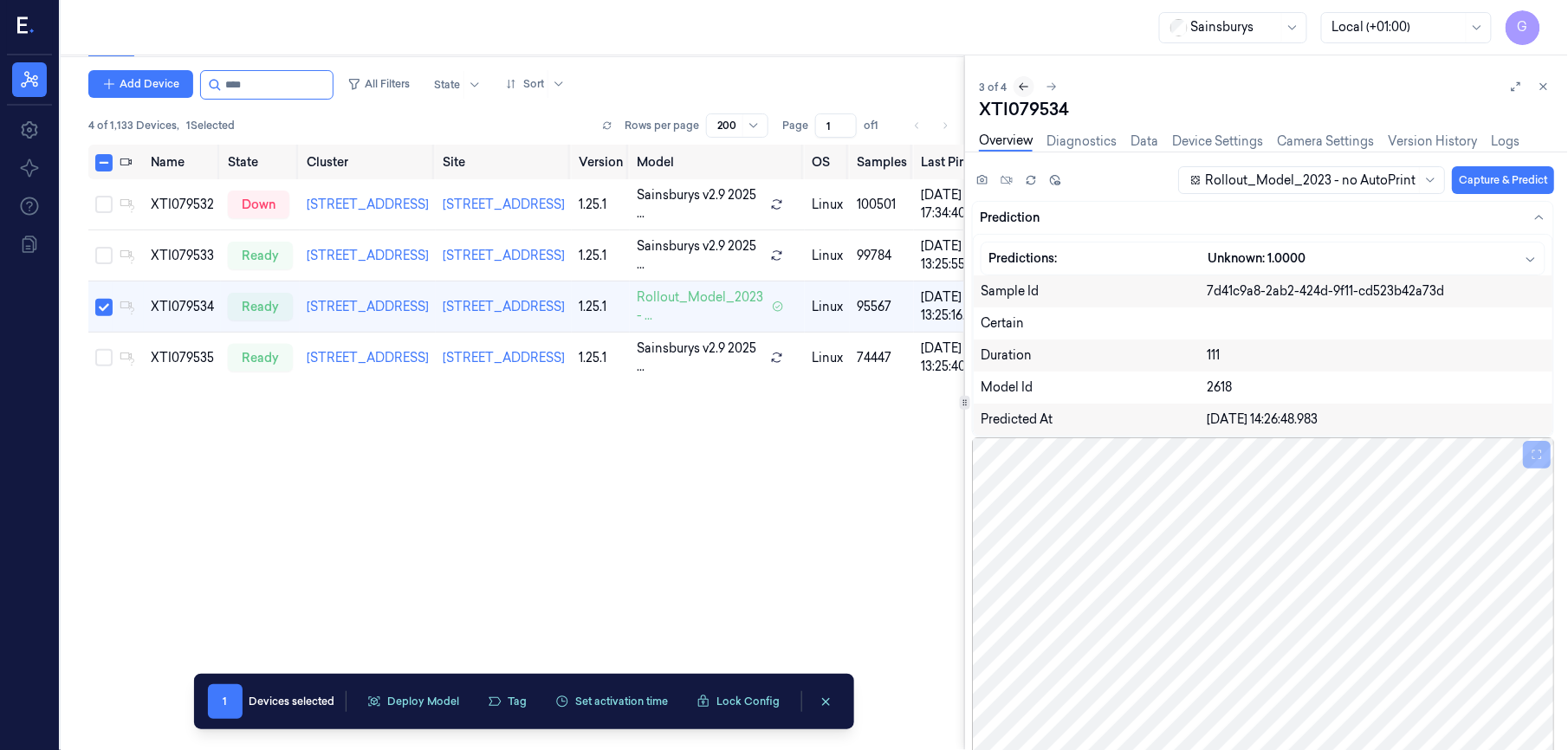
scroll to position [24, 0]
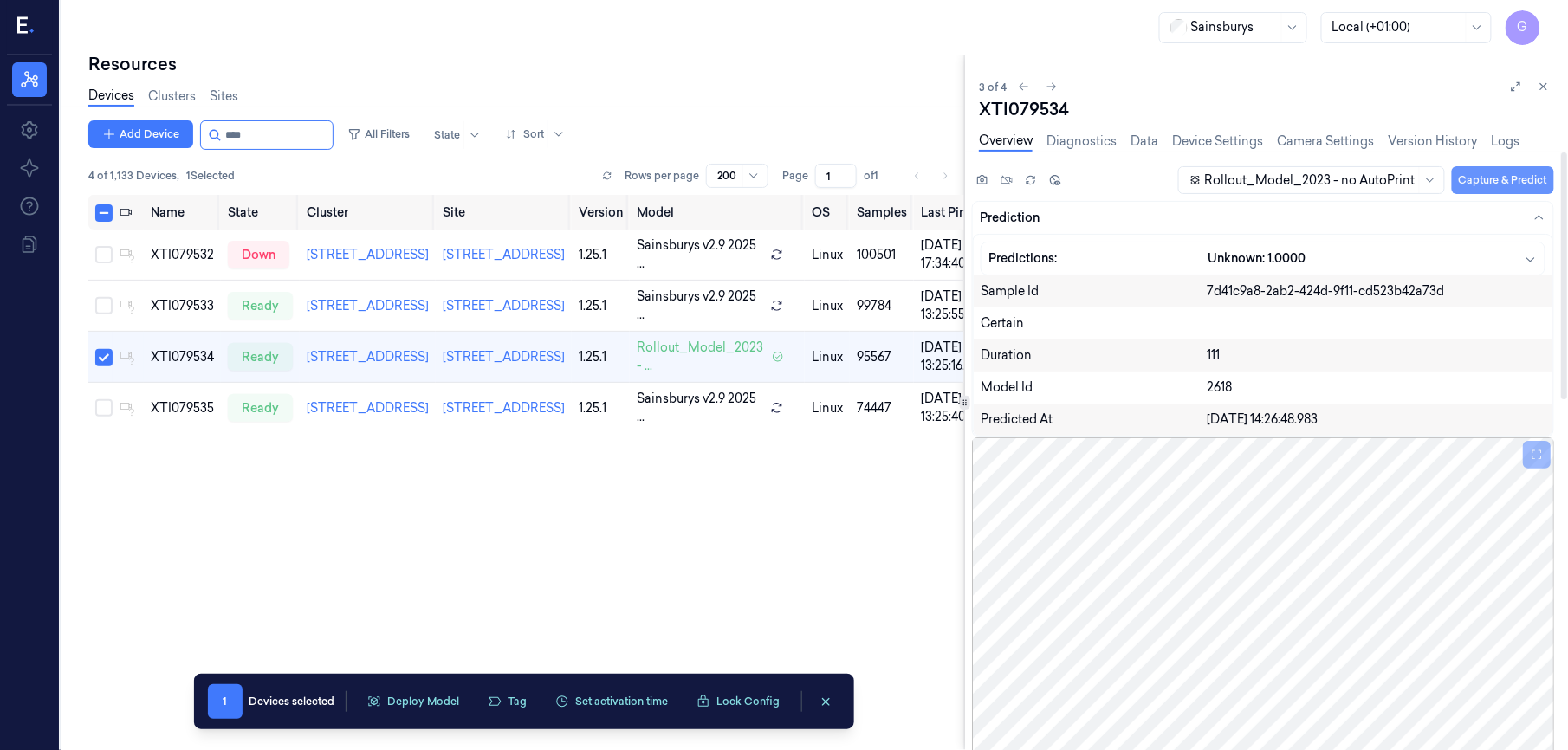
click at [1505, 177] on button "Capture & Predict" at bounding box center [1503, 180] width 102 height 27
click at [1494, 167] on button "Capture & Predict" at bounding box center [1503, 180] width 102 height 27
click at [1502, 169] on button "Capture & Predict" at bounding box center [1503, 180] width 102 height 27
click at [1548, 94] on button at bounding box center [1544, 86] width 20 height 20
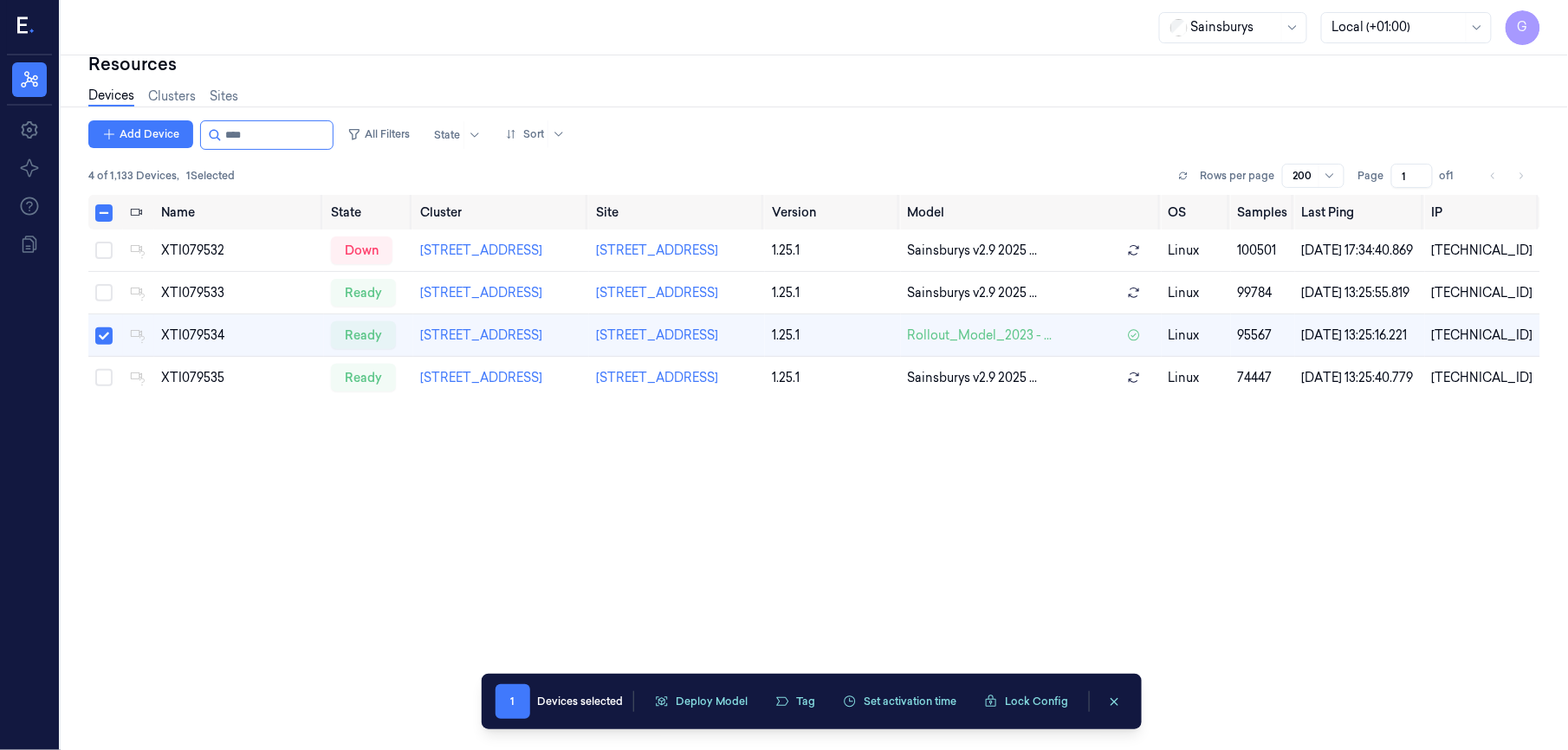
click at [763, 520] on div "Name State Cluster Site Version Model OS Samples Last Ping IP XTI079532 down 79…" at bounding box center [814, 498] width 1452 height 607
click at [102, 345] on button "Select row" at bounding box center [104, 336] width 18 height 18
